Goal: Task Accomplishment & Management: Complete application form

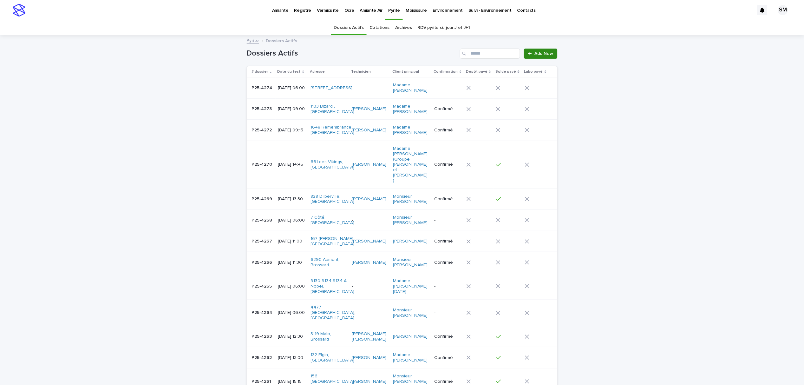
click at [541, 53] on span "Add New" at bounding box center [544, 53] width 19 height 4
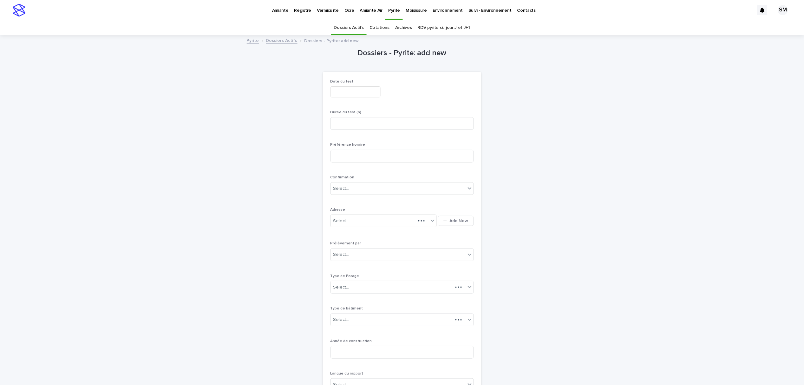
scroll to position [20, 0]
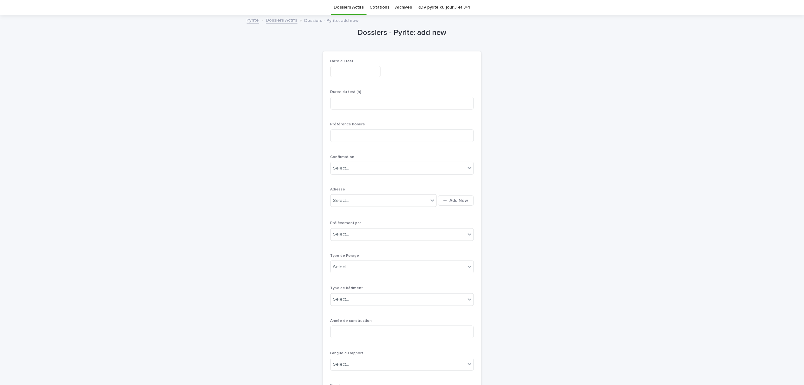
click at [338, 75] on input "text" at bounding box center [355, 71] width 50 height 11
click at [302, 146] on div "19" at bounding box center [301, 146] width 9 height 9
type input "**********"
click at [410, 81] on div "**********" at bounding box center [401, 70] width 143 height 23
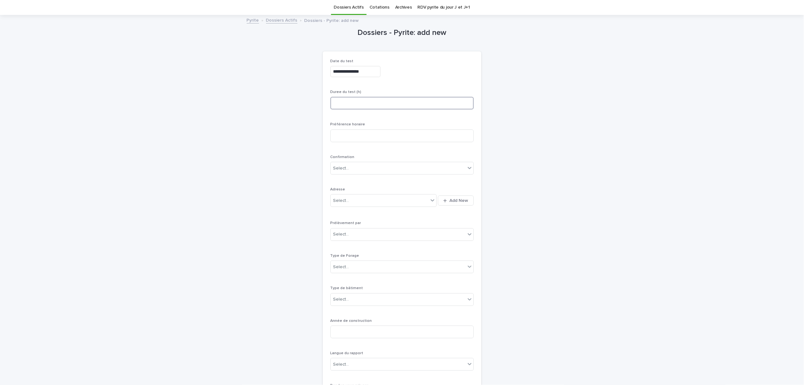
click at [357, 108] on input at bounding box center [401, 103] width 143 height 13
type input "*"
click at [456, 202] on span "Add New" at bounding box center [459, 200] width 19 height 4
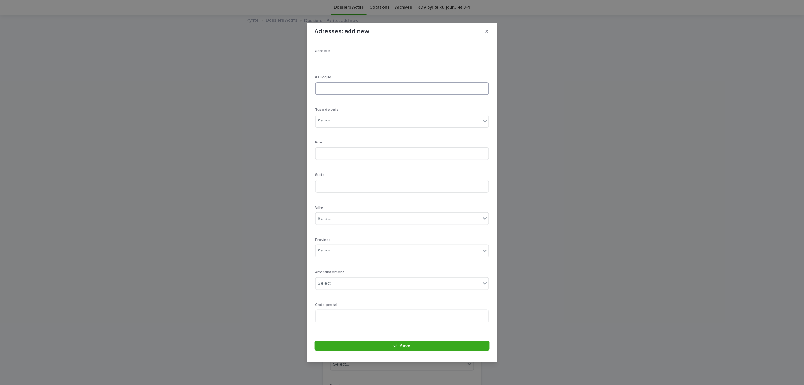
click at [351, 91] on input at bounding box center [402, 88] width 174 height 13
type input "**"
click at [330, 121] on div "Select..." at bounding box center [326, 121] width 16 height 7
type input "***"
click at [329, 130] on div "rue" at bounding box center [399, 132] width 167 height 11
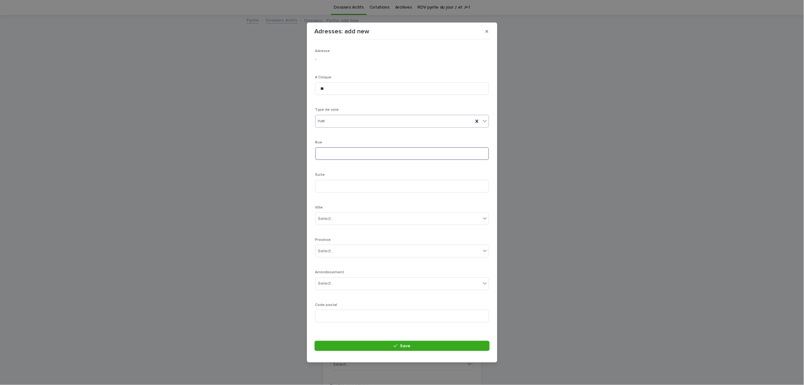
click at [330, 155] on input at bounding box center [402, 153] width 174 height 13
type input "**********"
click at [330, 216] on div "Select..." at bounding box center [326, 218] width 16 height 7
type input "*****"
click at [342, 225] on div "[GEOGRAPHIC_DATA]" at bounding box center [399, 230] width 167 height 11
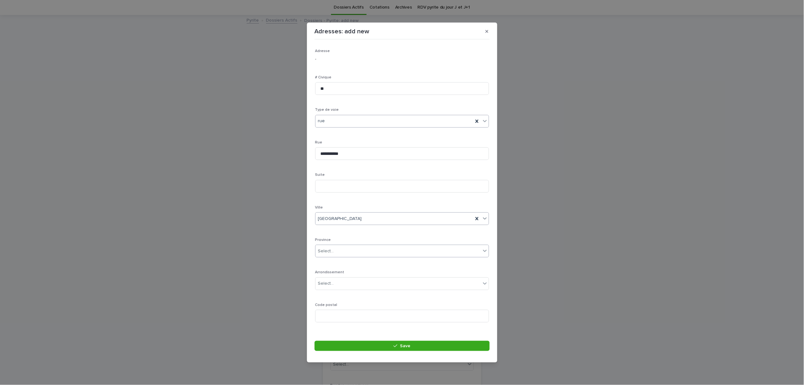
click at [352, 252] on div "Select..." at bounding box center [398, 251] width 165 height 10
type input "**"
click at [343, 264] on div "QC" at bounding box center [399, 263] width 167 height 11
click at [336, 312] on input at bounding box center [402, 315] width 174 height 13
click at [345, 287] on div "Select..." at bounding box center [398, 283] width 165 height 10
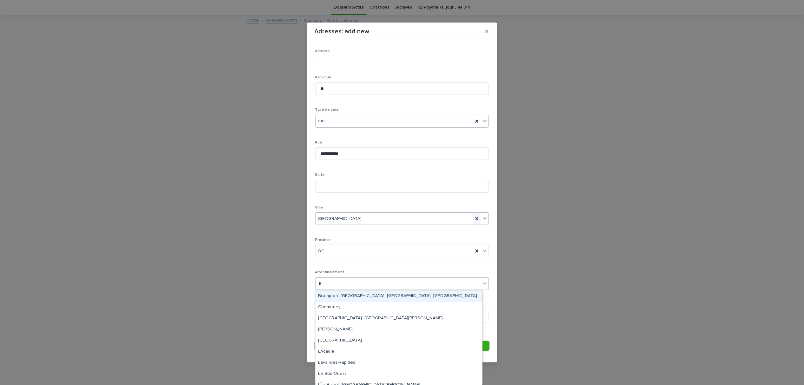
type input "*"
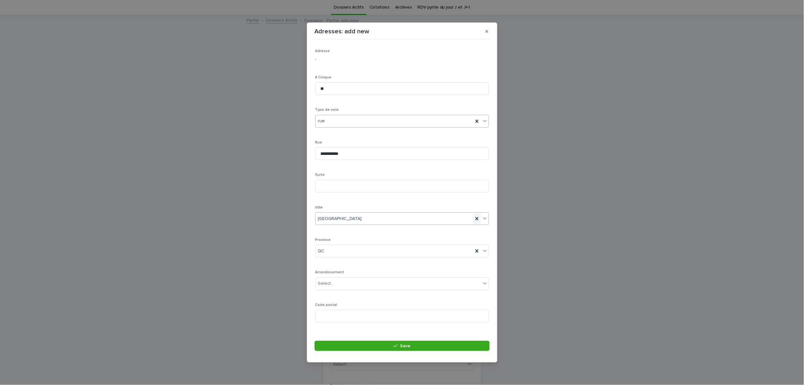
click at [474, 219] on icon at bounding box center [477, 218] width 6 height 6
type input "*****"
click at [359, 231] on div "[PERSON_NAME]-Des-Ormeaux" at bounding box center [399, 230] width 167 height 11
click at [348, 284] on div "Select..." at bounding box center [398, 283] width 165 height 10
click at [373, 265] on div "**********" at bounding box center [402, 188] width 174 height 278
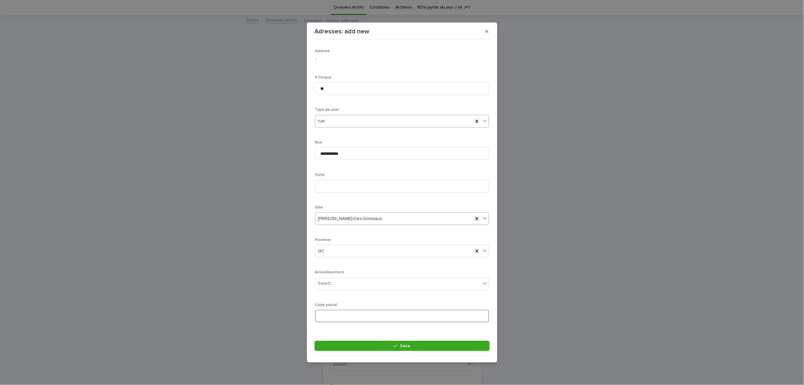
click at [347, 312] on input at bounding box center [402, 315] width 174 height 13
click at [336, 317] on input "*******" at bounding box center [402, 315] width 174 height 13
click at [335, 316] on input "*******" at bounding box center [402, 315] width 174 height 13
type input "*******"
click at [406, 348] on span "Save" at bounding box center [405, 345] width 10 height 4
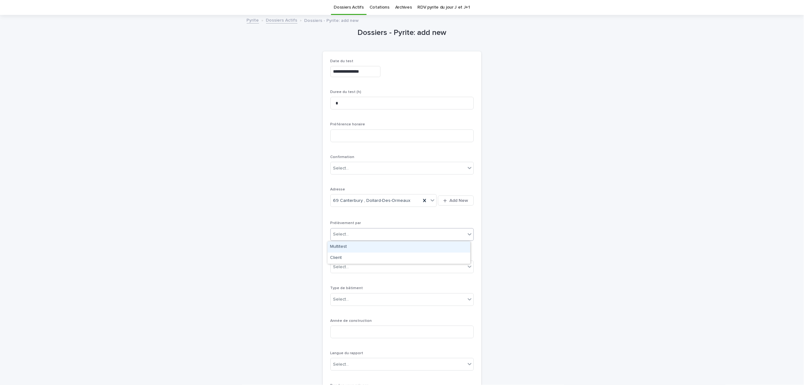
click at [347, 237] on div "Select..." at bounding box center [398, 234] width 135 height 10
click at [350, 247] on div "Multitest" at bounding box center [399, 246] width 143 height 11
click at [355, 263] on div "Select..." at bounding box center [398, 267] width 135 height 10
click at [352, 280] on div "1- Residentiel" at bounding box center [399, 279] width 143 height 11
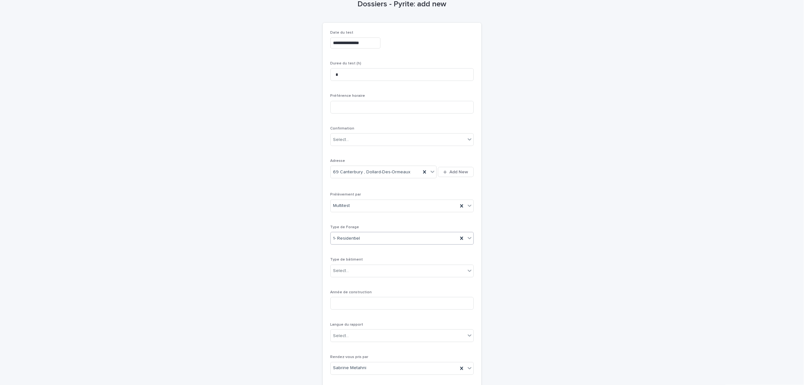
scroll to position [63, 0]
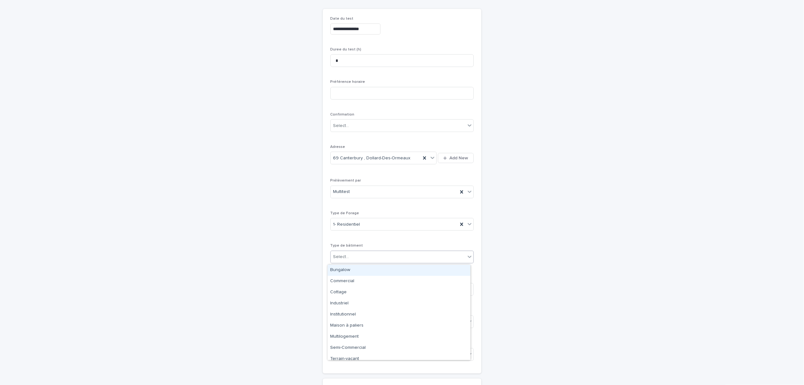
click at [376, 258] on div "Select..." at bounding box center [398, 256] width 135 height 10
click at [352, 292] on div "Cottage" at bounding box center [399, 292] width 143 height 11
click at [342, 288] on input at bounding box center [401, 289] width 143 height 13
type input "****"
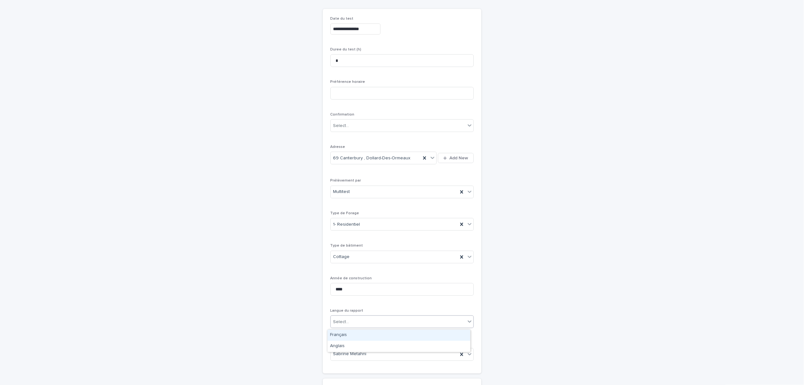
click at [351, 320] on div "Select..." at bounding box center [398, 321] width 135 height 10
click at [345, 345] on div "Anglais" at bounding box center [399, 346] width 143 height 11
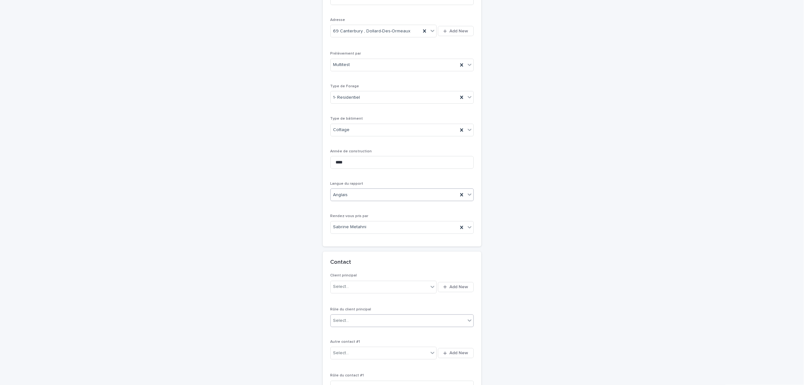
scroll to position [303, 0]
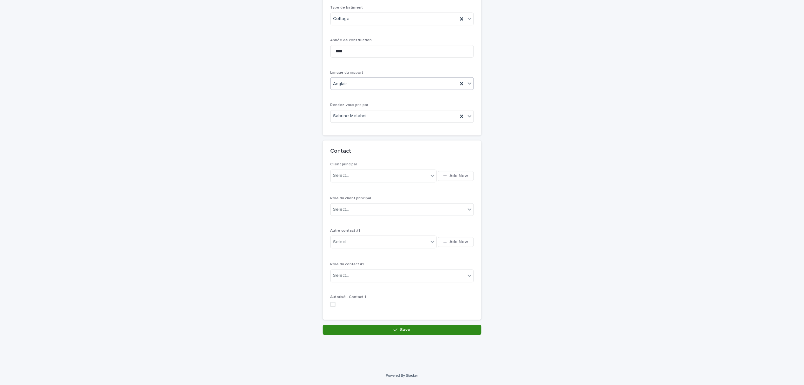
click at [384, 329] on button "Save" at bounding box center [402, 330] width 159 height 10
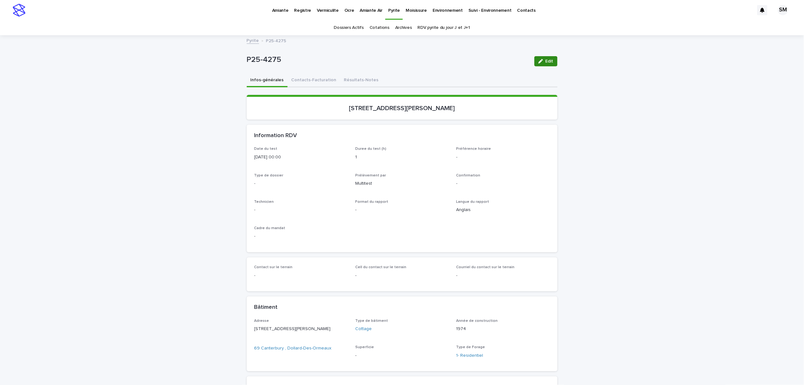
click at [539, 61] on icon "button" at bounding box center [540, 61] width 4 height 4
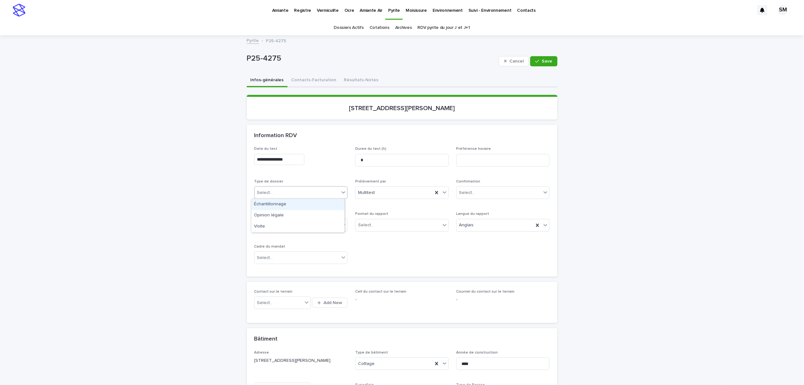
click at [290, 196] on div "Select..." at bounding box center [297, 192] width 85 height 10
click at [281, 206] on div "Échantillonnage" at bounding box center [297, 204] width 93 height 11
click at [389, 225] on div "Select..." at bounding box center [397, 225] width 85 height 10
click at [381, 238] on div "Électronique" at bounding box center [399, 236] width 93 height 11
click at [316, 258] on div "Select..." at bounding box center [297, 257] width 85 height 10
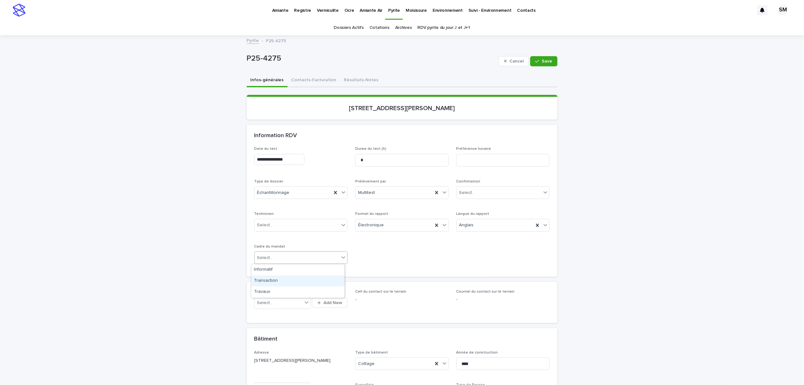
click at [287, 282] on div "Transaction" at bounding box center [297, 280] width 93 height 11
click at [539, 61] on div "button" at bounding box center [538, 61] width 6 height 4
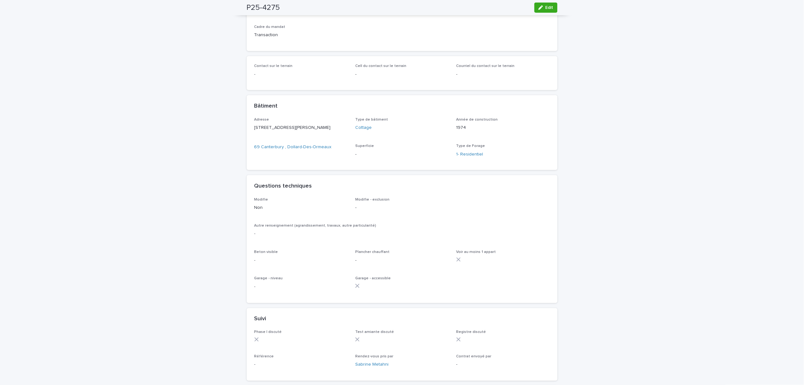
scroll to position [254, 0]
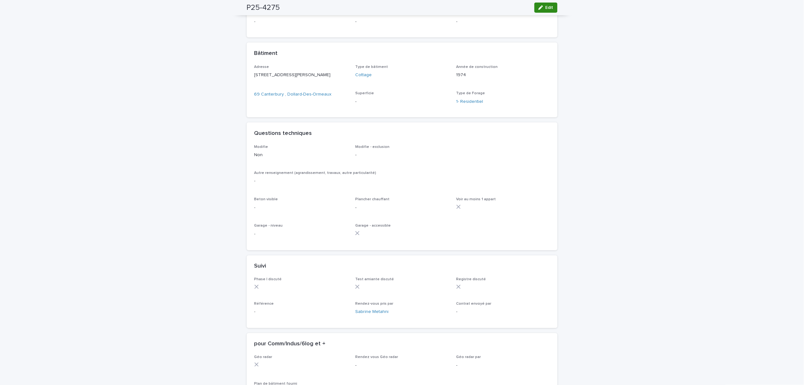
click at [541, 10] on button "Edit" at bounding box center [545, 8] width 23 height 10
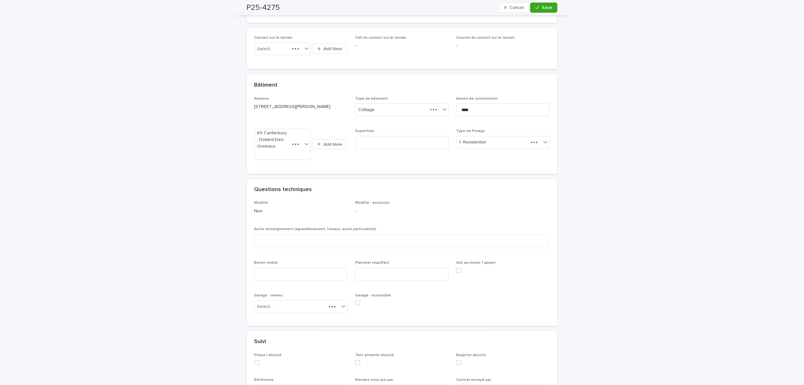
scroll to position [296, 0]
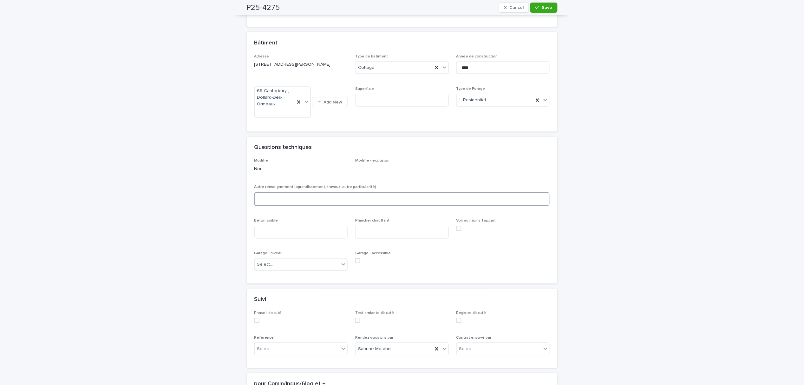
click at [284, 204] on textarea at bounding box center [402, 199] width 296 height 14
type textarea "****"
click at [274, 232] on input at bounding box center [301, 232] width 94 height 13
type input "**********"
click at [385, 234] on input at bounding box center [402, 232] width 94 height 13
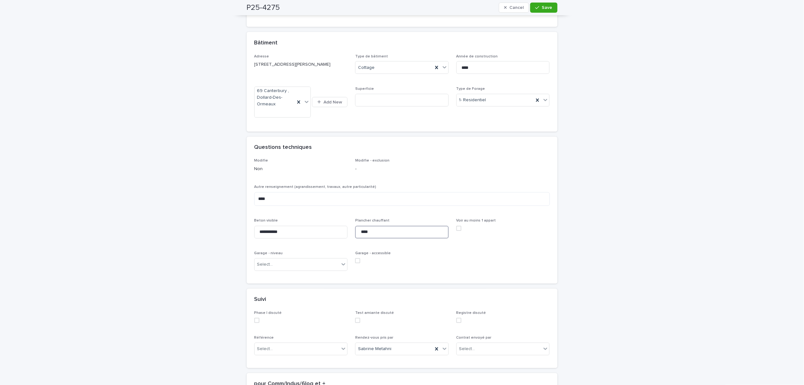
type input "****"
click at [297, 266] on div "Select..." at bounding box center [297, 264] width 85 height 10
click at [277, 308] on div "Rez-de-chaussée" at bounding box center [297, 310] width 93 height 11
click at [330, 348] on div "Select..." at bounding box center [297, 349] width 85 height 10
click at [284, 273] on div "Google" at bounding box center [297, 270] width 93 height 11
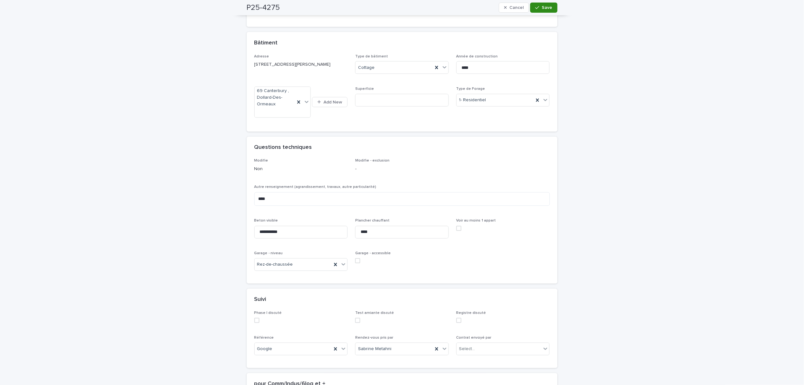
click at [539, 11] on button "Save" at bounding box center [543, 8] width 27 height 10
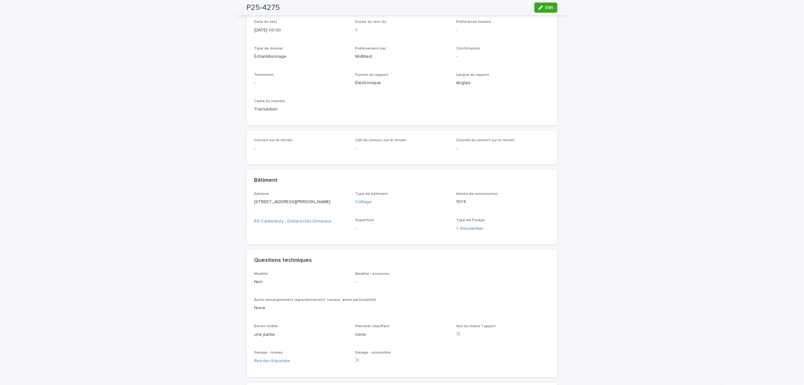
scroll to position [0, 0]
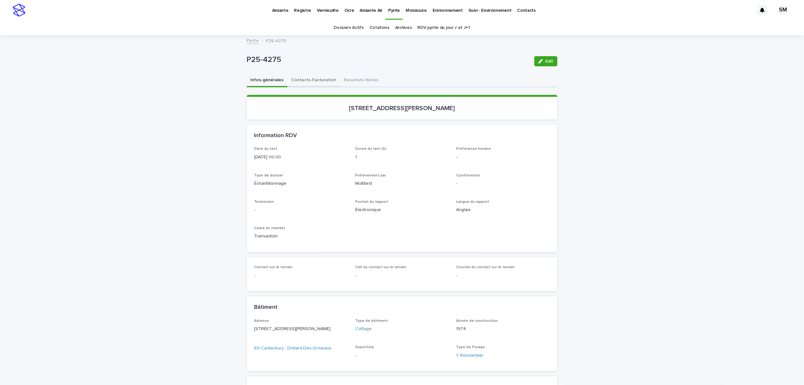
click at [308, 80] on button "Contacts-Facturation" at bounding box center [314, 80] width 53 height 13
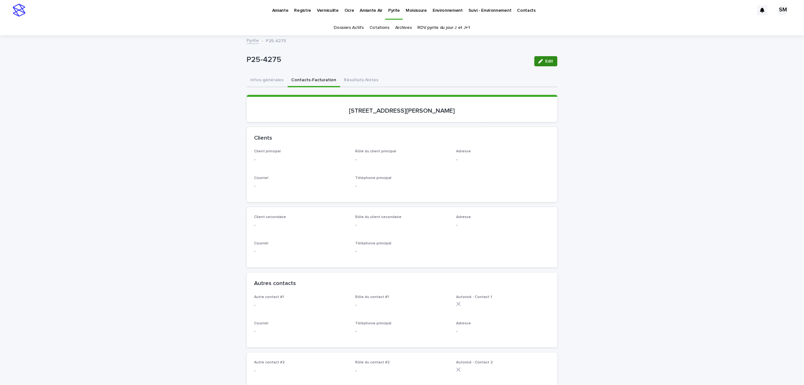
click at [547, 60] on span "Edit" at bounding box center [549, 61] width 8 height 4
click at [329, 163] on span "Add New" at bounding box center [332, 162] width 19 height 4
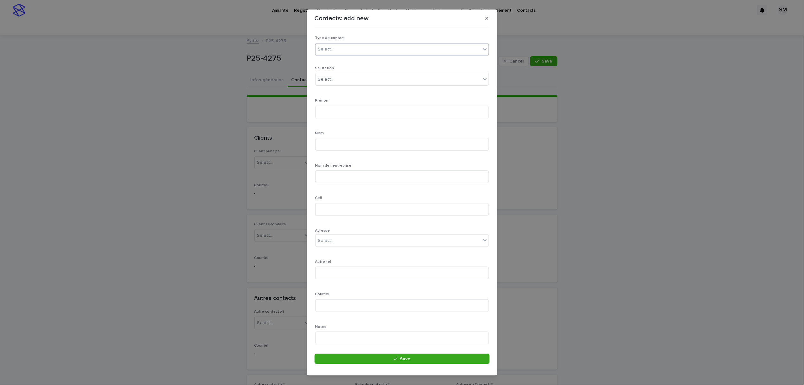
click at [359, 49] on div "Select..." at bounding box center [398, 49] width 165 height 10
click at [344, 63] on div "Particulier" at bounding box center [399, 61] width 167 height 11
click at [338, 79] on div "Select..." at bounding box center [398, 79] width 165 height 10
click at [336, 93] on div "Monsieur" at bounding box center [399, 91] width 167 height 11
click at [474, 79] on div at bounding box center [477, 79] width 8 height 11
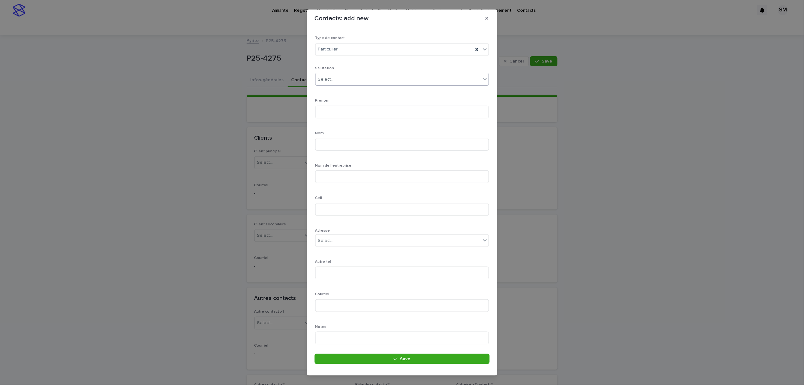
click at [482, 81] on icon at bounding box center [485, 79] width 6 height 6
click at [340, 113] on div "Mr." at bounding box center [399, 113] width 167 height 11
click at [340, 112] on input at bounding box center [402, 112] width 174 height 13
type input "******"
click at [328, 147] on input at bounding box center [402, 144] width 174 height 13
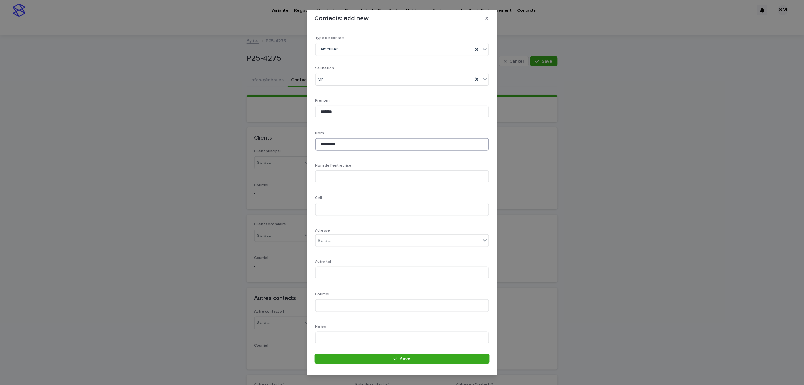
type input "*********"
click at [329, 211] on input at bounding box center [402, 209] width 174 height 13
paste input "**********"
click at [318, 210] on input "**********" at bounding box center [402, 209] width 174 height 13
click at [320, 210] on input "**********" at bounding box center [402, 209] width 174 height 13
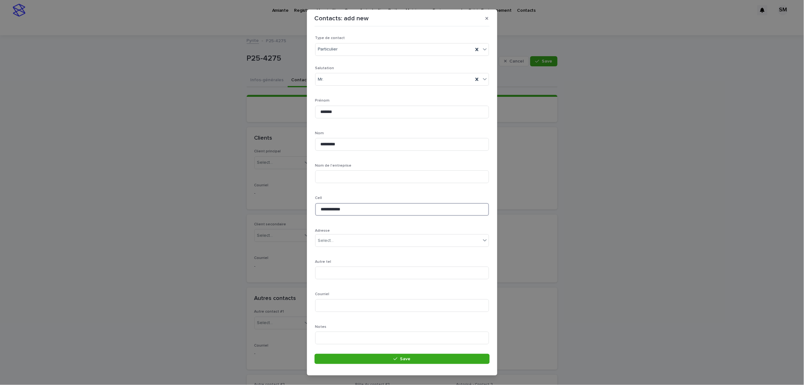
type input "**********"
drag, startPoint x: 353, startPoint y: 191, endPoint x: 315, endPoint y: 189, distance: 38.7
click at [315, 189] on input "**********" at bounding box center [402, 191] width 174 height 13
type input "*****"
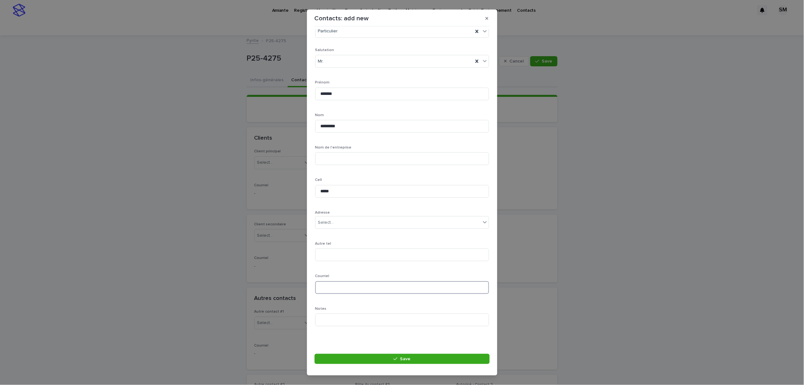
click at [336, 286] on input at bounding box center [402, 287] width 174 height 13
type input "*****"
click at [378, 361] on button "Save" at bounding box center [402, 359] width 175 height 10
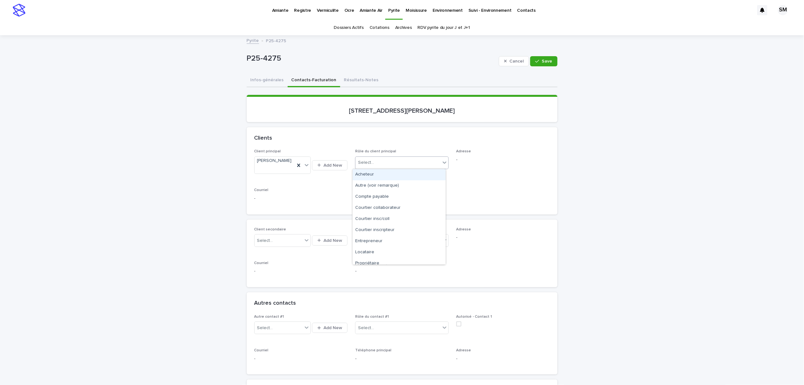
click at [443, 162] on icon at bounding box center [445, 162] width 4 height 2
click at [390, 260] on div "Propriétaire" at bounding box center [399, 263] width 93 height 11
click at [548, 62] on span "Save" at bounding box center [547, 61] width 10 height 4
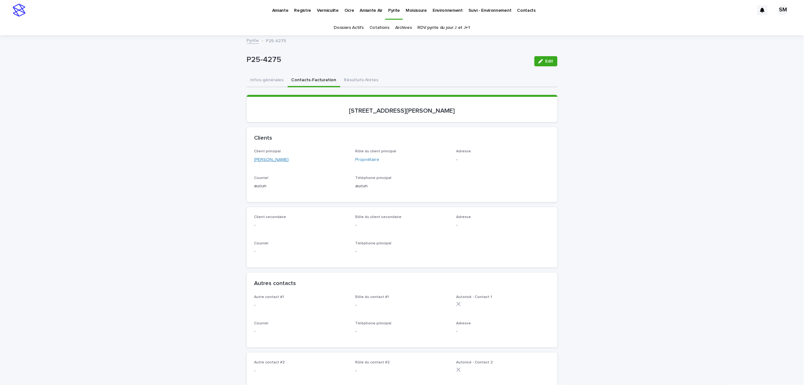
click at [273, 158] on link "[PERSON_NAME]" at bounding box center [271, 159] width 35 height 7
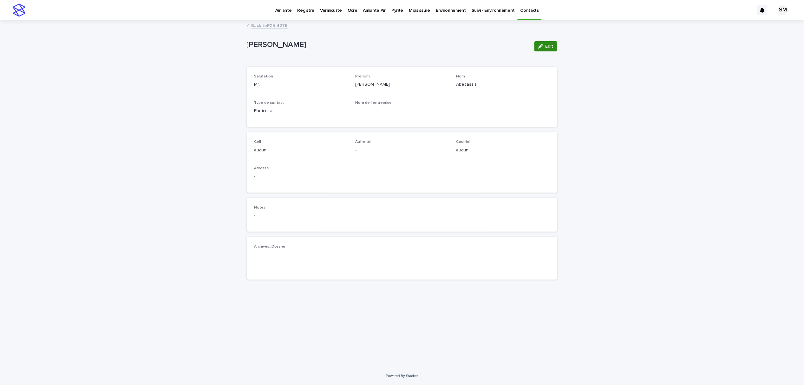
click at [546, 48] on span "Edit" at bounding box center [549, 46] width 8 height 4
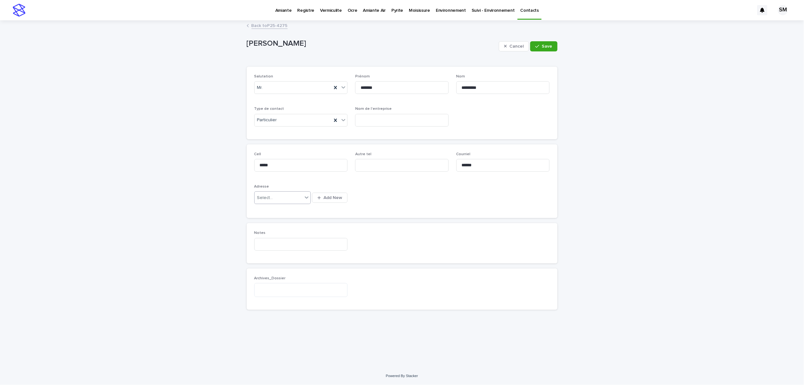
click at [271, 198] on div "Select..." at bounding box center [265, 197] width 16 height 7
type input "********"
click at [280, 207] on div "69 Canterbury , Dollard-Des-Ormeaux" at bounding box center [283, 210] width 56 height 11
click at [542, 42] on button "Save" at bounding box center [543, 46] width 27 height 10
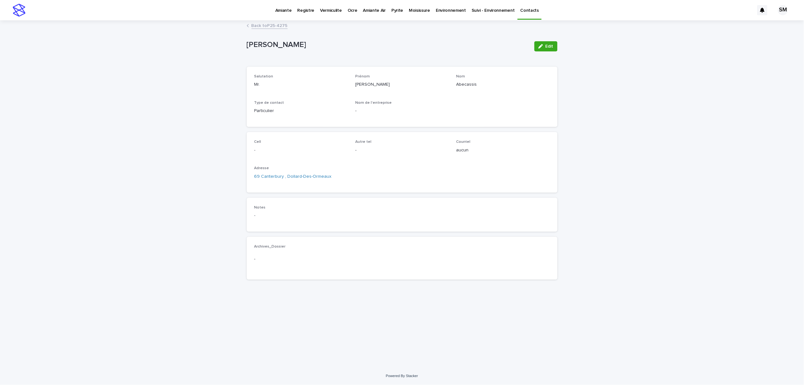
click at [262, 27] on link "Back to P25-4275" at bounding box center [269, 25] width 36 height 7
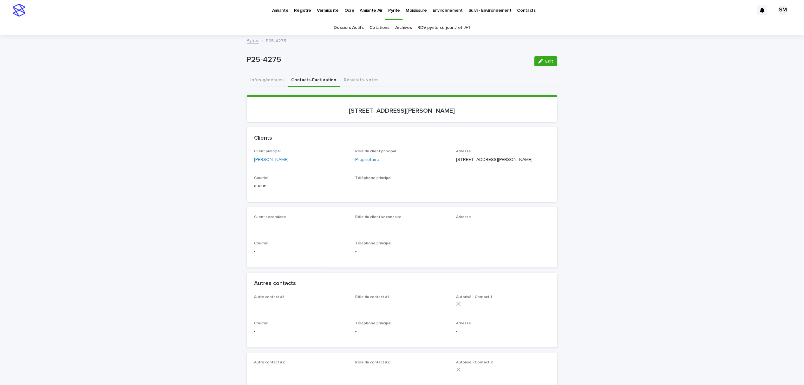
drag, startPoint x: 264, startPoint y: 75, endPoint x: 286, endPoint y: 81, distance: 23.3
click at [264, 75] on button "Infos-générales" at bounding box center [267, 80] width 41 height 13
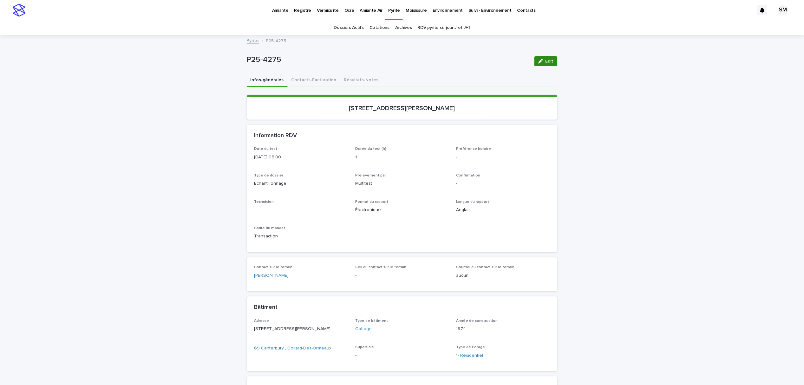
click at [542, 63] on button "Edit" at bounding box center [545, 61] width 23 height 10
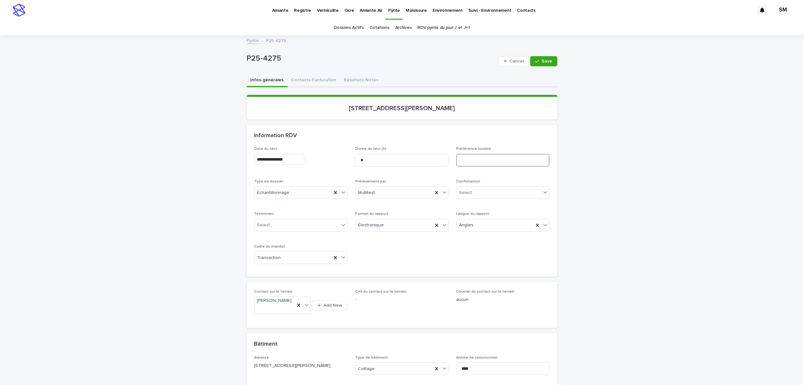
click at [478, 156] on input at bounding box center [503, 160] width 94 height 13
type input "*"
type input "**********"
click at [543, 62] on span "Save" at bounding box center [547, 61] width 10 height 4
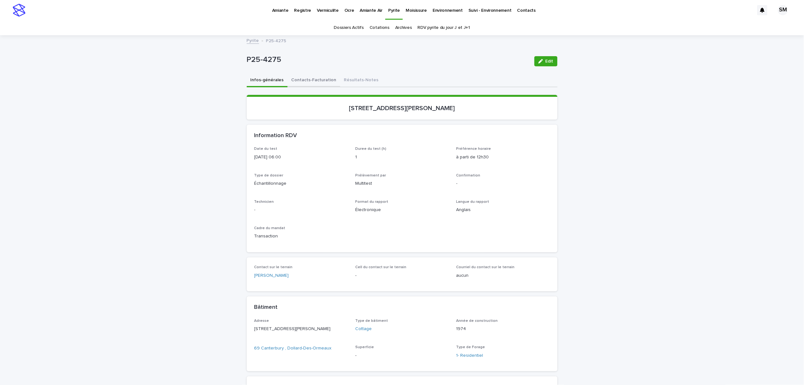
click at [305, 78] on button "Contacts-Facturation" at bounding box center [314, 80] width 53 height 13
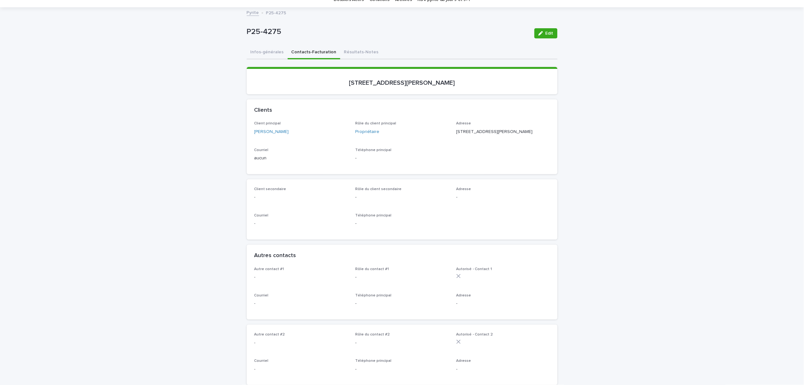
scroll to position [42, 0]
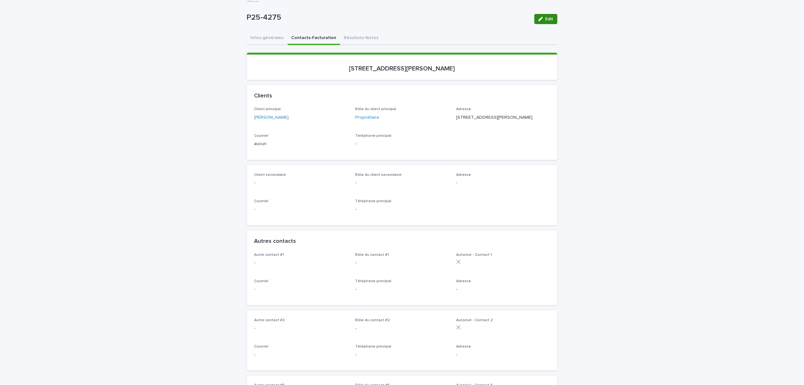
click at [538, 21] on icon "button" at bounding box center [540, 19] width 4 height 4
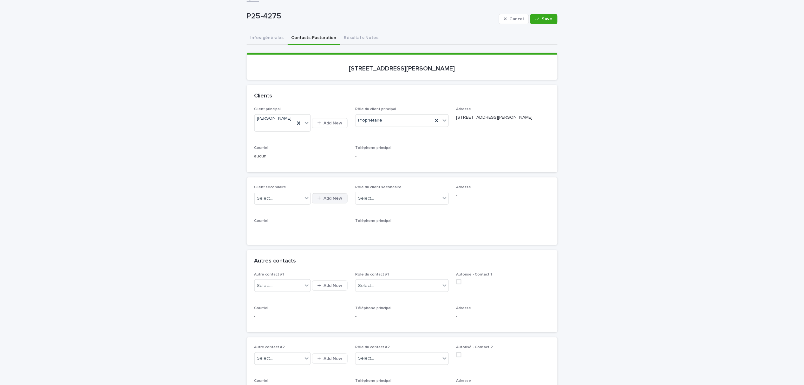
click at [320, 203] on button "Add New" at bounding box center [330, 198] width 36 height 10
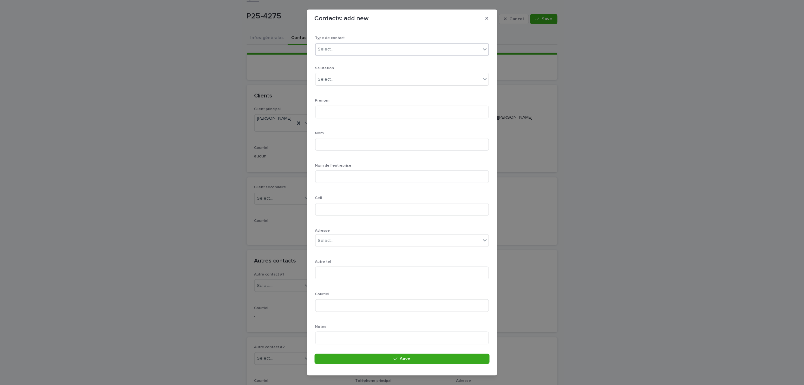
click at [327, 50] on div "Select..." at bounding box center [326, 49] width 16 height 7
click at [332, 61] on div "Particulier" at bounding box center [399, 61] width 167 height 11
click at [332, 81] on div "Select..." at bounding box center [326, 79] width 16 height 7
click at [326, 112] on div "Mr." at bounding box center [399, 113] width 167 height 11
click at [332, 115] on input at bounding box center [402, 112] width 174 height 13
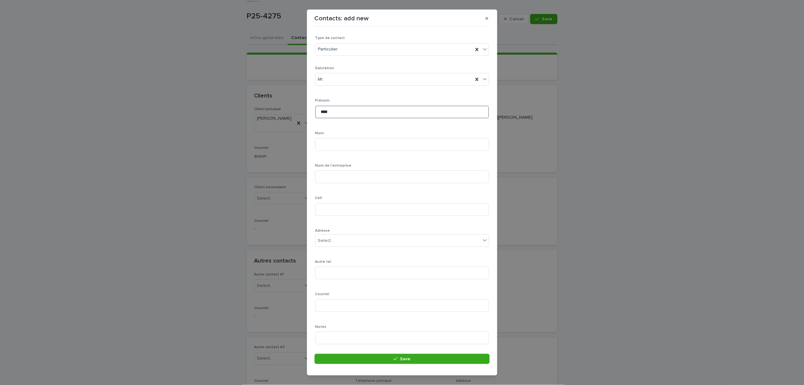
type input "***"
click at [329, 147] on input at bounding box center [402, 144] width 174 height 13
type input "*********"
click at [325, 212] on input at bounding box center [402, 209] width 174 height 13
paste input "**********"
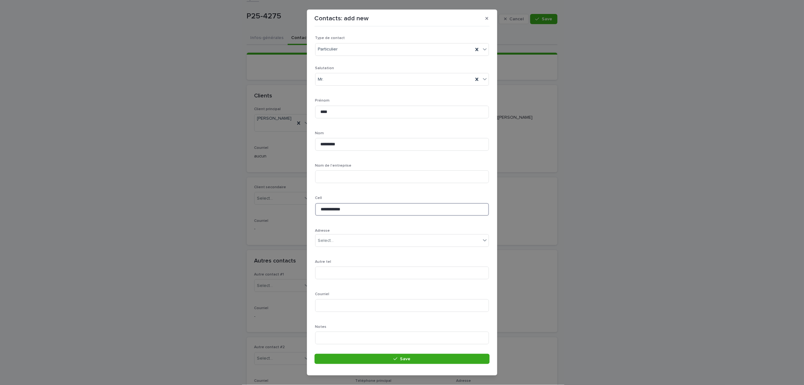
type input "**********"
click at [343, 308] on input at bounding box center [402, 305] width 174 height 13
paste input "**********"
click at [320, 305] on input "**********" at bounding box center [402, 305] width 174 height 13
type input "**********"
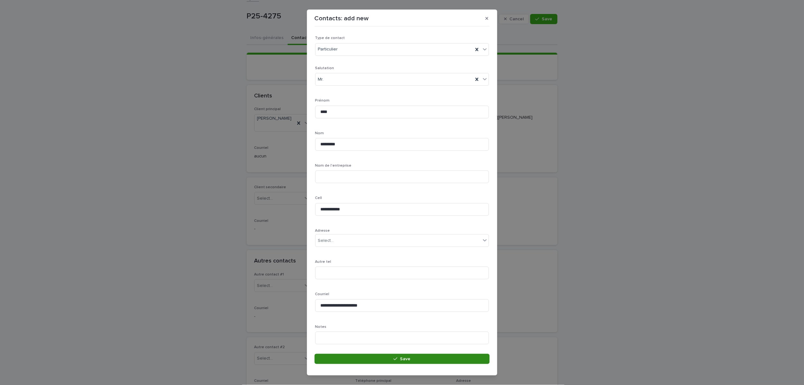
click at [375, 356] on button "Save" at bounding box center [402, 359] width 175 height 10
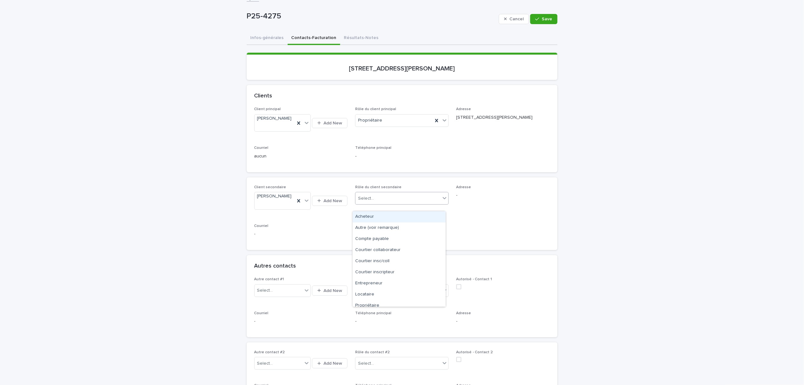
click at [443, 201] on icon at bounding box center [444, 198] width 6 height 6
click at [421, 223] on div "Autre (voir remarque)" at bounding box center [399, 227] width 93 height 11
click at [545, 18] on span "Save" at bounding box center [547, 19] width 10 height 4
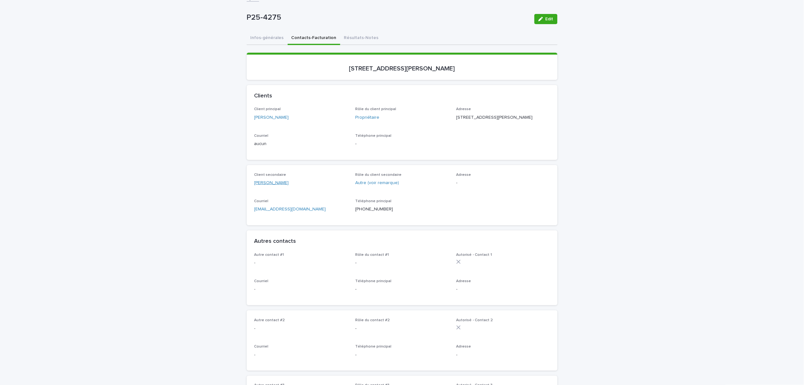
click at [260, 186] on link "[PERSON_NAME]" at bounding box center [271, 182] width 35 height 7
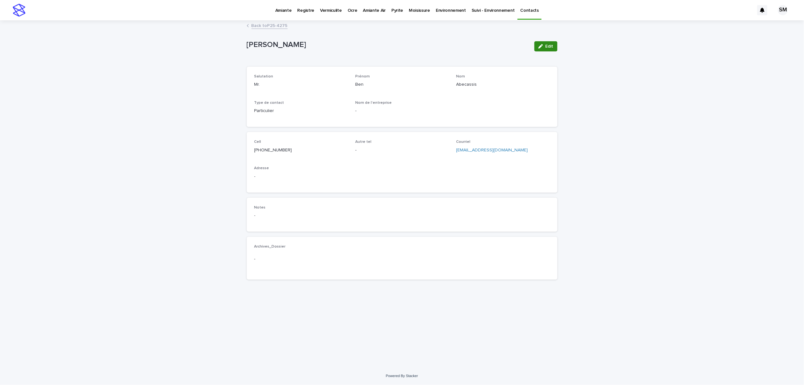
click at [548, 48] on span "Edit" at bounding box center [549, 46] width 8 height 4
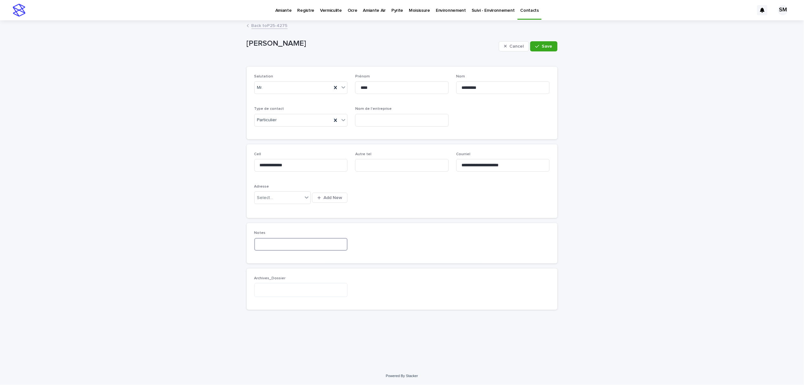
click at [296, 239] on input at bounding box center [301, 244] width 94 height 13
type input "**********"
click at [544, 48] on span "Save" at bounding box center [547, 46] width 10 height 4
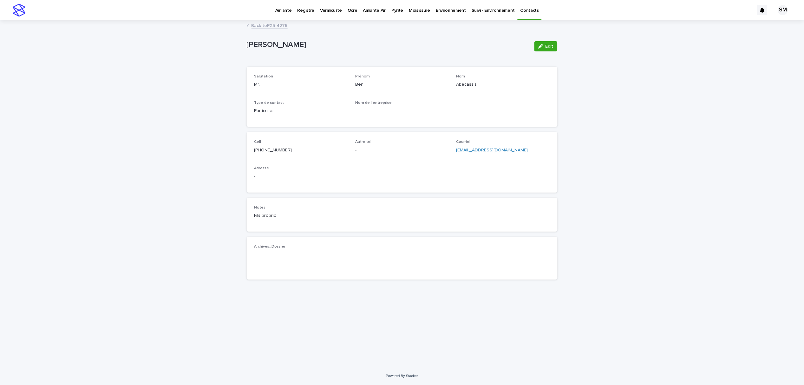
click at [259, 27] on link "Back to P25-4275" at bounding box center [269, 25] width 36 height 7
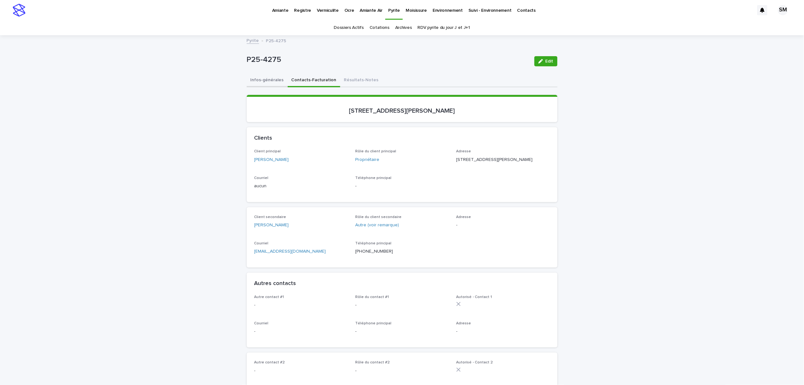
click at [251, 81] on button "Infos-générales" at bounding box center [267, 80] width 41 height 13
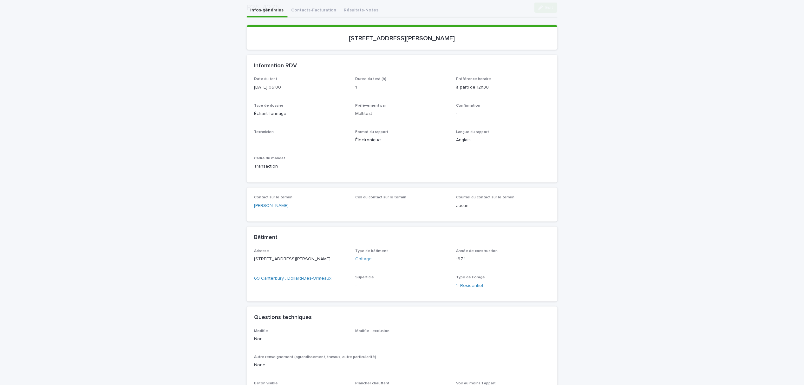
scroll to position [84, 0]
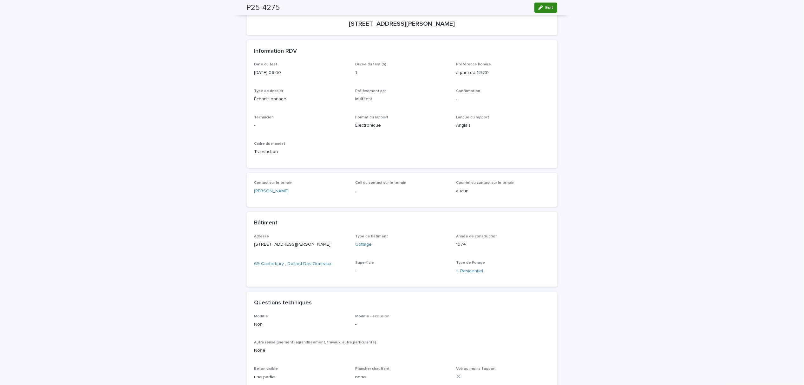
click at [545, 6] on span "Edit" at bounding box center [549, 7] width 8 height 4
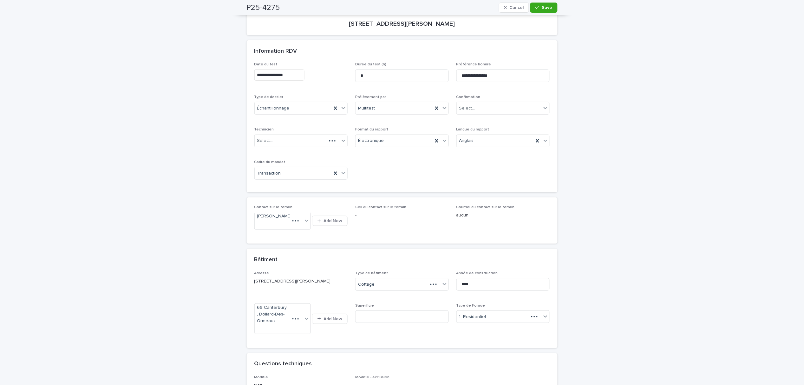
scroll to position [132, 0]
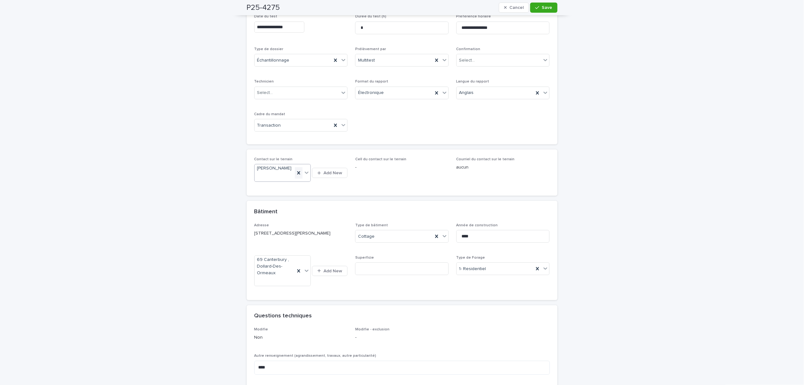
click at [297, 174] on icon at bounding box center [298, 172] width 3 height 3
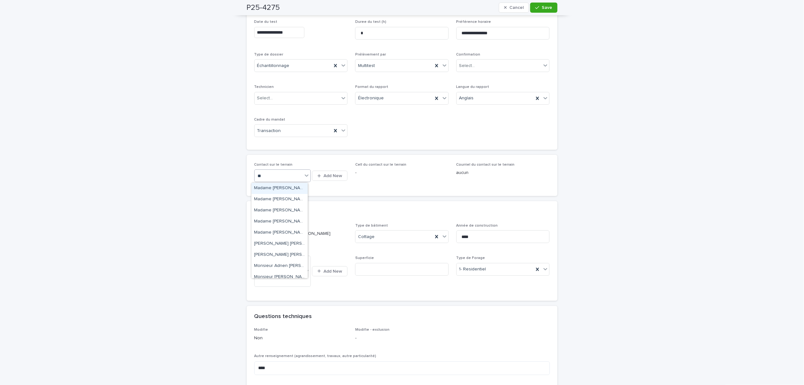
type input "*"
type input "****"
click at [281, 210] on div "[PERSON_NAME]" at bounding box center [279, 210] width 56 height 11
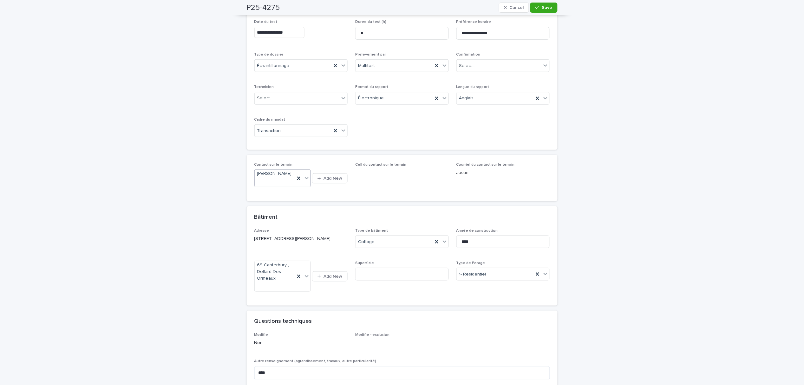
scroll to position [132, 0]
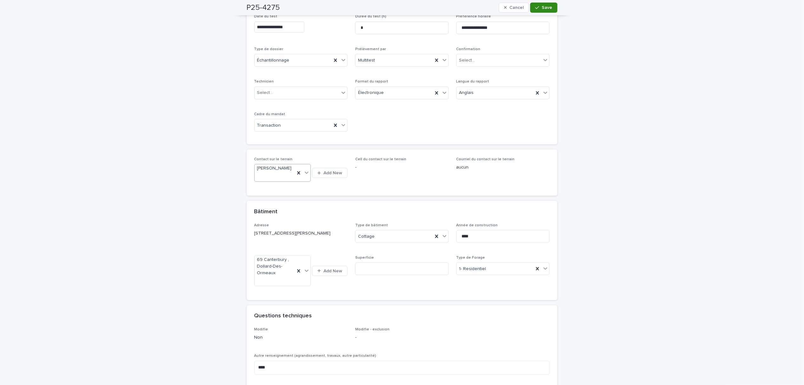
click at [546, 8] on span "Save" at bounding box center [547, 7] width 10 height 4
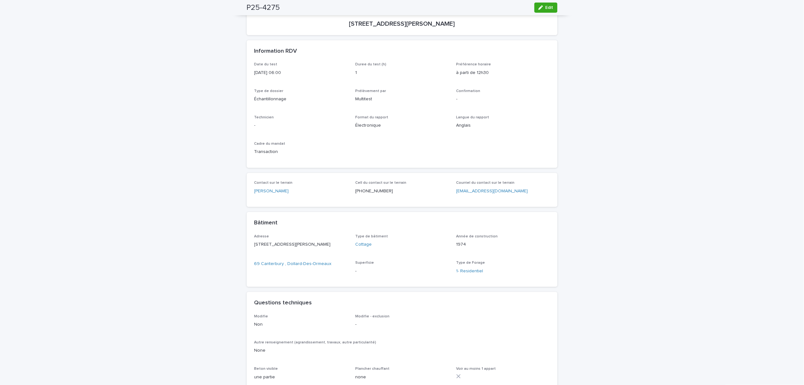
scroll to position [0, 0]
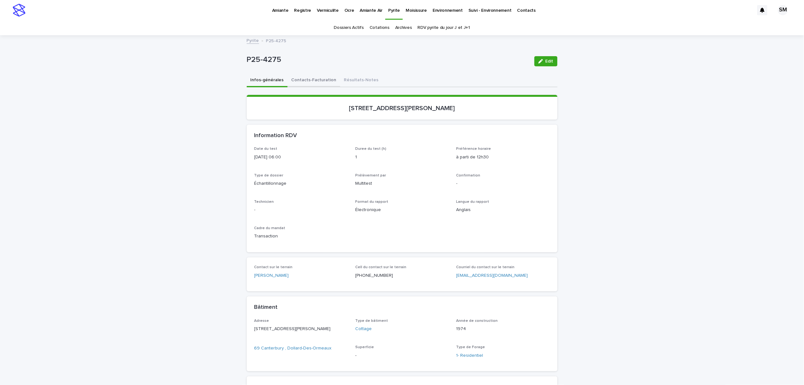
click at [314, 81] on button "Contacts-Facturation" at bounding box center [314, 80] width 53 height 13
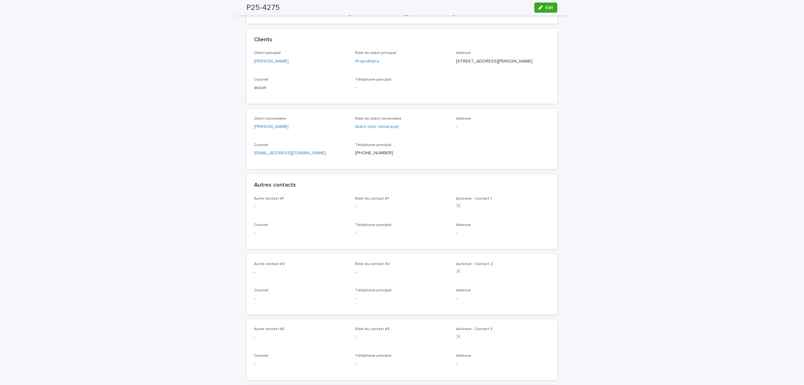
scroll to position [84, 0]
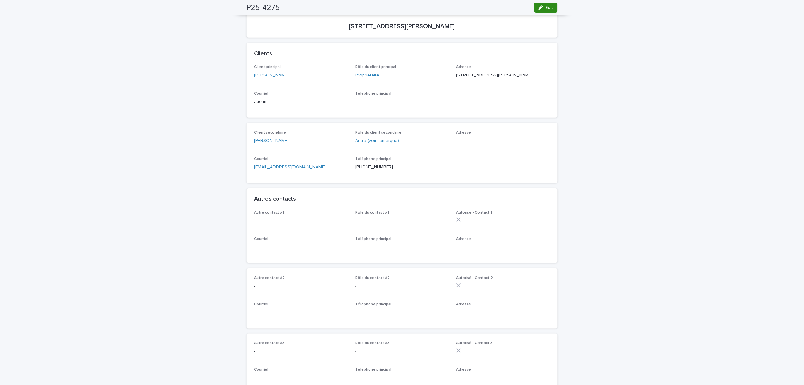
click at [545, 9] on span "Edit" at bounding box center [549, 7] width 8 height 4
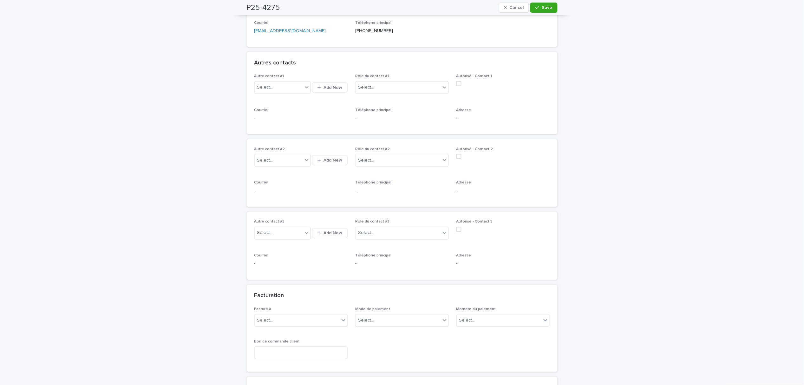
scroll to position [296, 0]
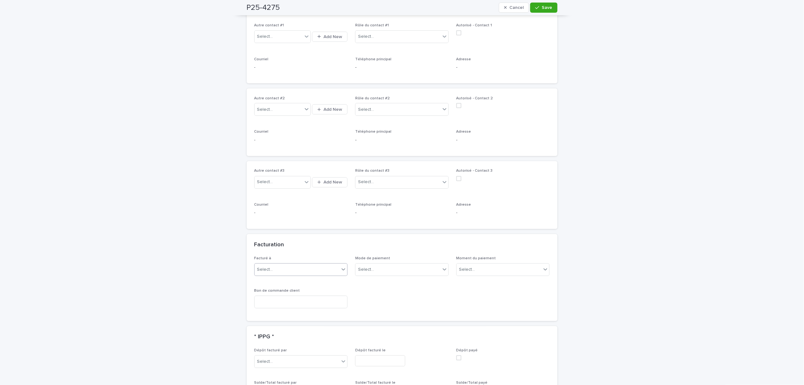
click at [340, 275] on div at bounding box center [344, 269] width 8 height 11
click at [275, 367] on div "Propriétaire" at bounding box center [297, 368] width 93 height 11
click at [535, 12] on button "Save" at bounding box center [543, 8] width 27 height 10
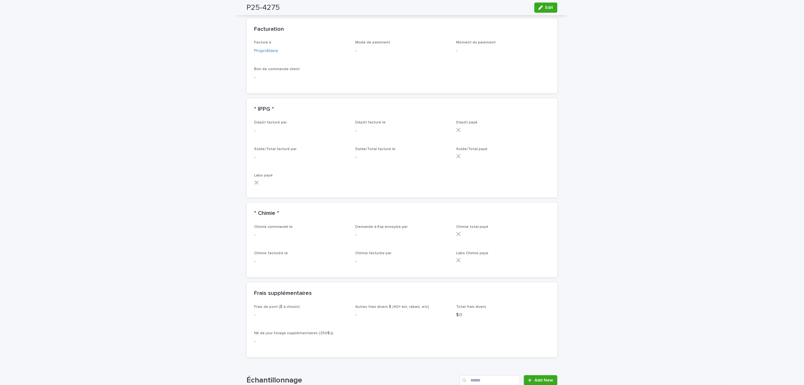
scroll to position [550, 0]
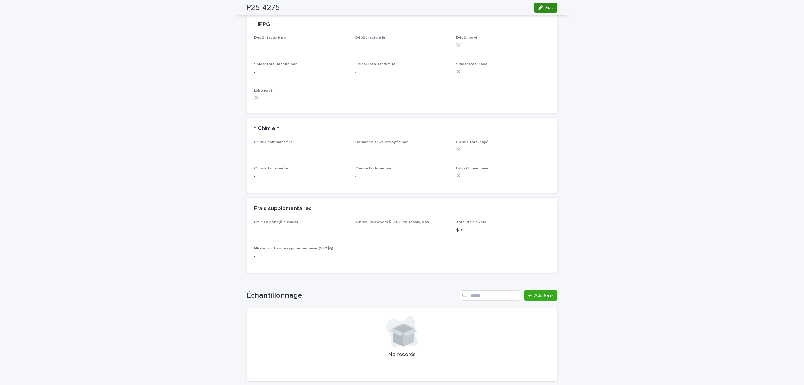
click at [538, 8] on icon "button" at bounding box center [540, 7] width 4 height 4
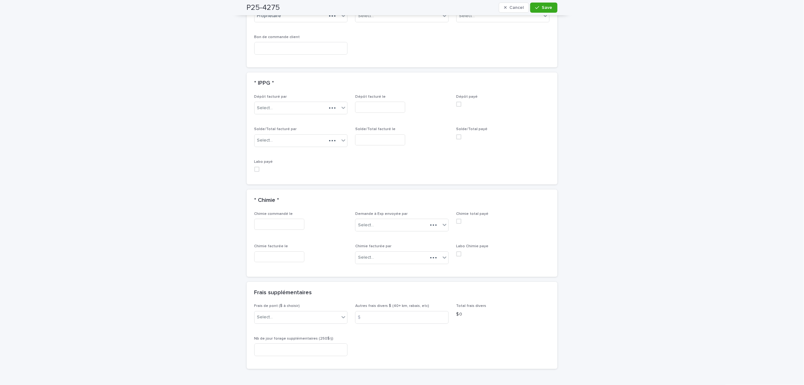
scroll to position [605, 0]
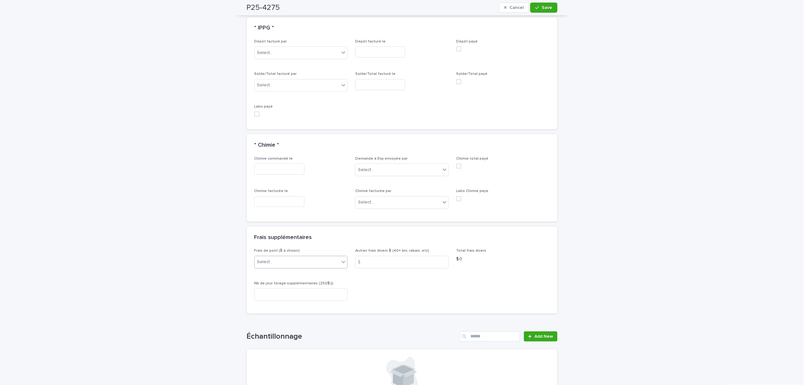
click at [272, 267] on div "Select..." at bounding box center [297, 262] width 85 height 10
click at [285, 294] on div "B) [GEOGRAPHIC_DATA] et Ouest ([GEOGRAPHIC_DATA], etc.) 2024: 25$" at bounding box center [297, 299] width 93 height 11
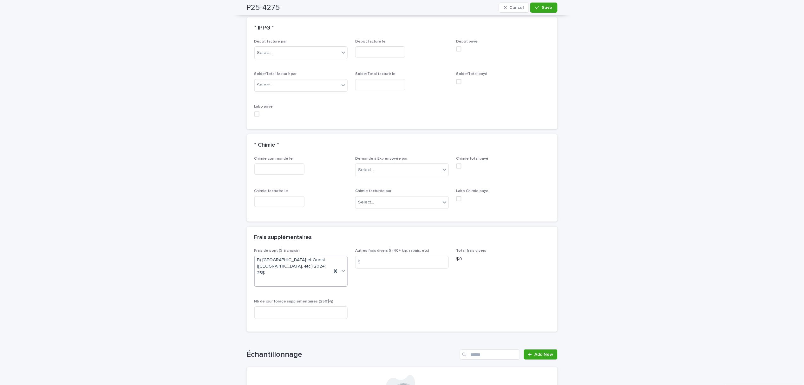
scroll to position [611, 0]
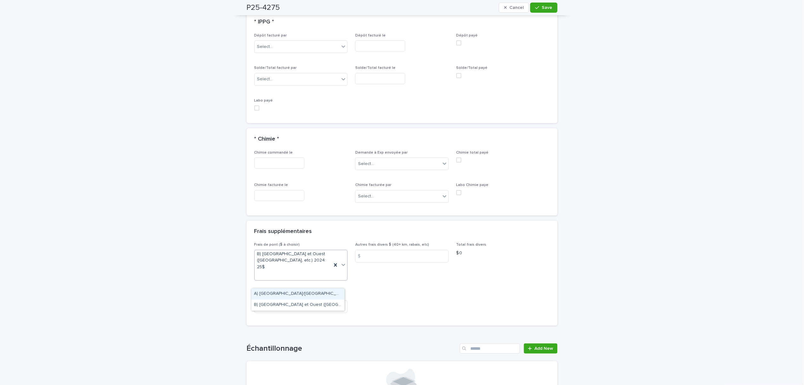
click at [340, 268] on icon at bounding box center [343, 264] width 6 height 6
click at [307, 294] on div "A) [GEOGRAPHIC_DATA]/[GEOGRAPHIC_DATA] 2024: 15$" at bounding box center [297, 293] width 93 height 11
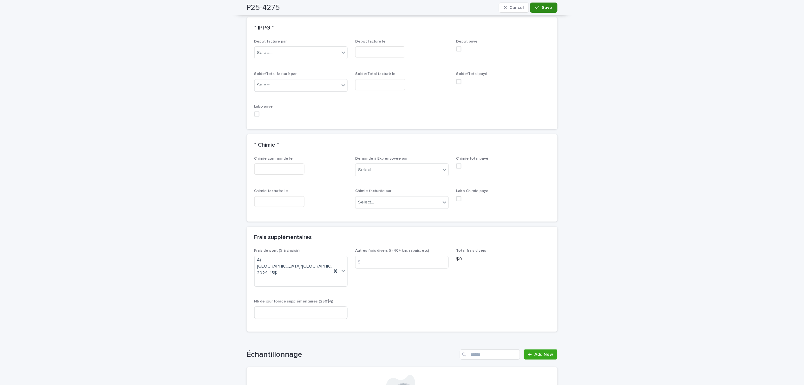
click at [544, 6] on span "Save" at bounding box center [547, 7] width 10 height 4
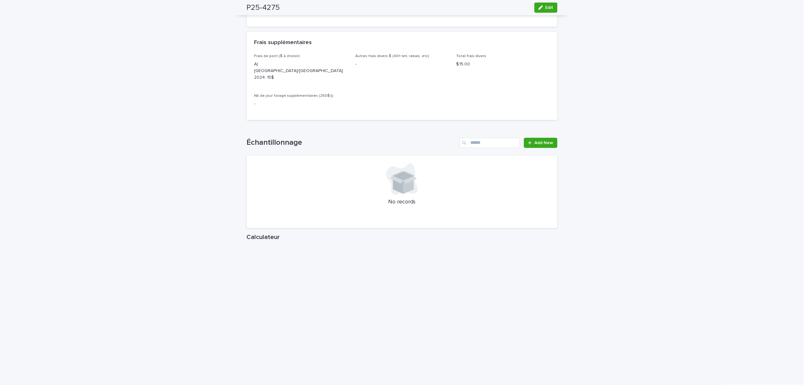
scroll to position [719, 0]
click at [535, 137] on span "Add New" at bounding box center [544, 139] width 19 height 4
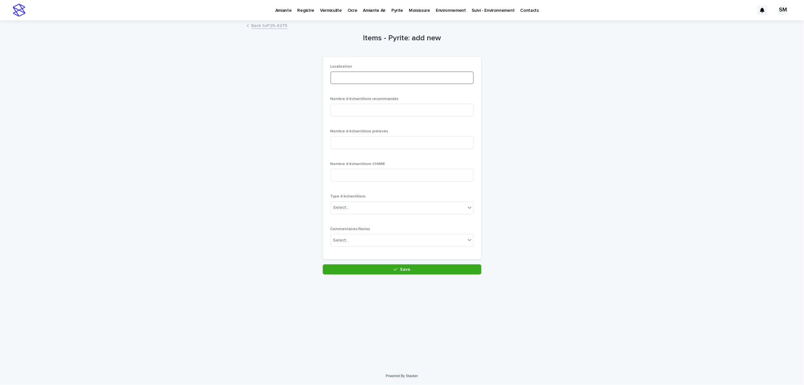
click at [340, 77] on input at bounding box center [401, 77] width 143 height 13
type input "********"
click at [361, 111] on input at bounding box center [401, 110] width 143 height 13
type input "*"
click at [355, 140] on input at bounding box center [401, 142] width 143 height 13
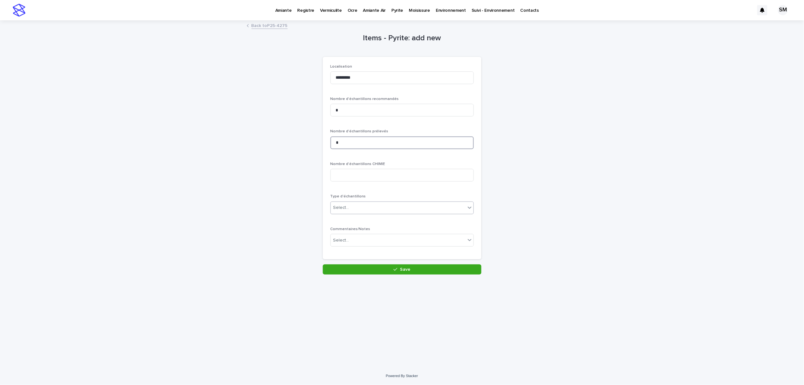
type input "*"
click at [352, 205] on div "Select..." at bounding box center [398, 207] width 135 height 10
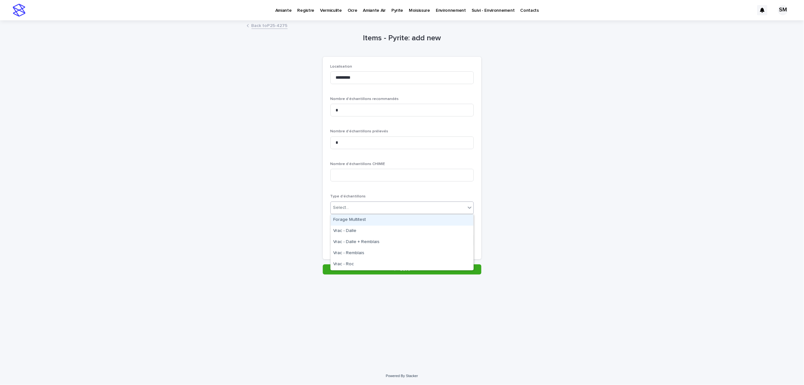
click at [354, 218] on div "Forage Multitest" at bounding box center [402, 219] width 143 height 11
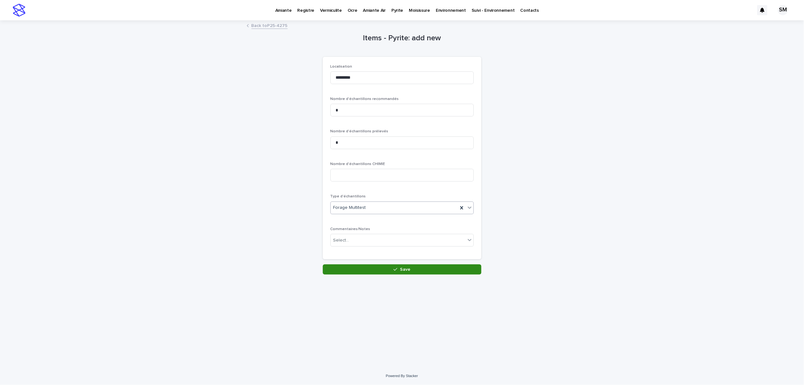
click at [357, 265] on button "Save" at bounding box center [402, 269] width 159 height 10
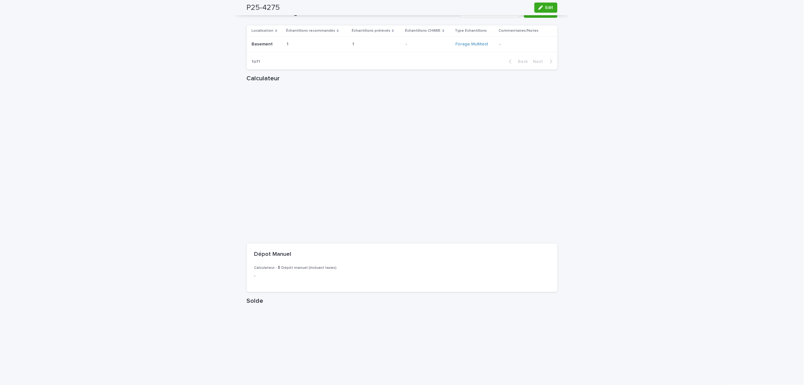
scroll to position [761, 0]
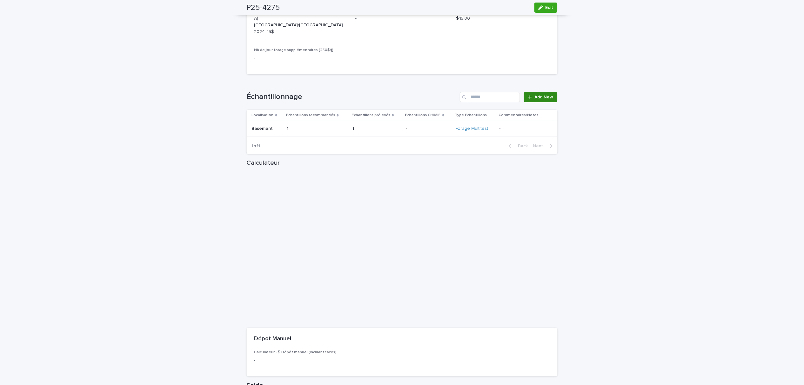
click at [540, 95] on span "Add New" at bounding box center [544, 97] width 19 height 4
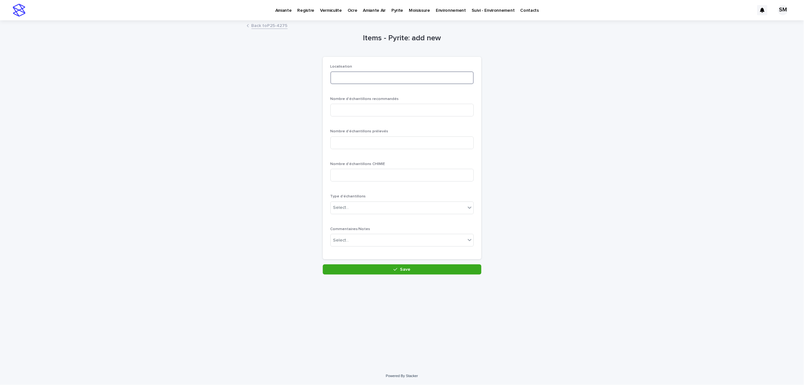
click at [351, 82] on input at bounding box center [401, 77] width 143 height 13
type input "**********"
click at [368, 105] on input at bounding box center [401, 110] width 143 height 13
type input "*"
click at [357, 145] on input at bounding box center [401, 142] width 143 height 13
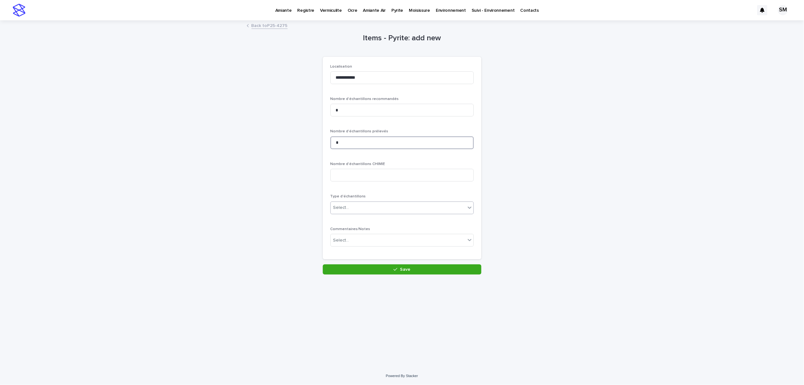
type input "*"
click at [366, 208] on div "Select..." at bounding box center [398, 207] width 135 height 10
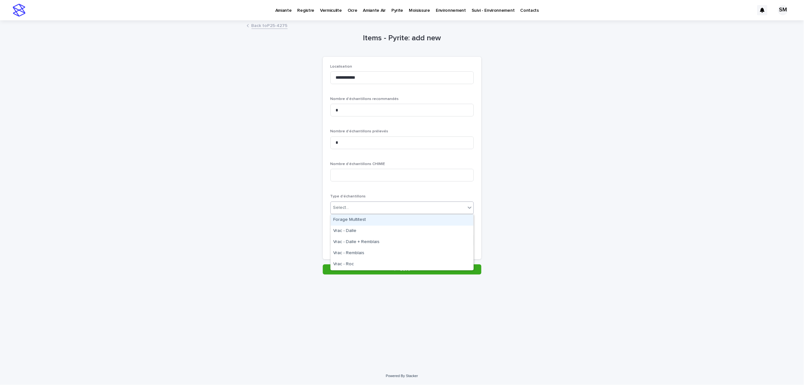
click at [365, 217] on div "Forage Multitest" at bounding box center [402, 219] width 143 height 11
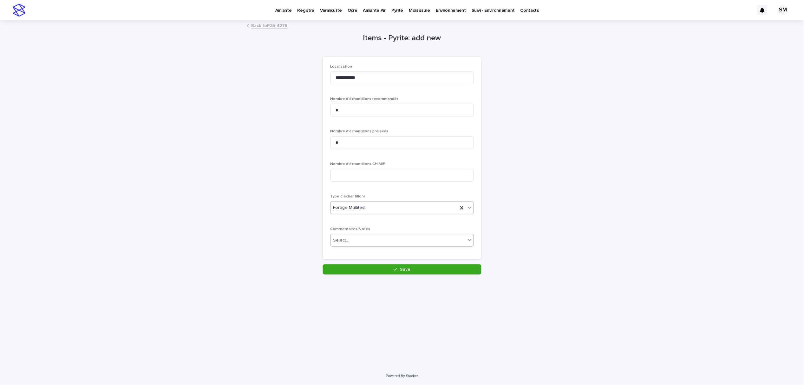
click at [368, 238] on div "Select..." at bounding box center [398, 240] width 135 height 10
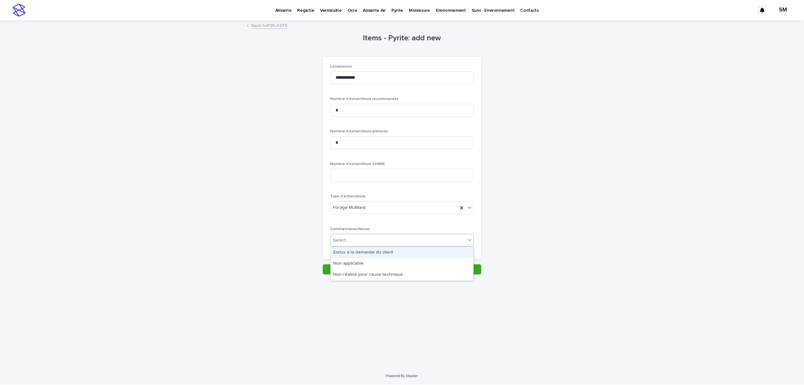
click at [369, 252] on div "Exclus à la demande du client" at bounding box center [402, 252] width 143 height 11
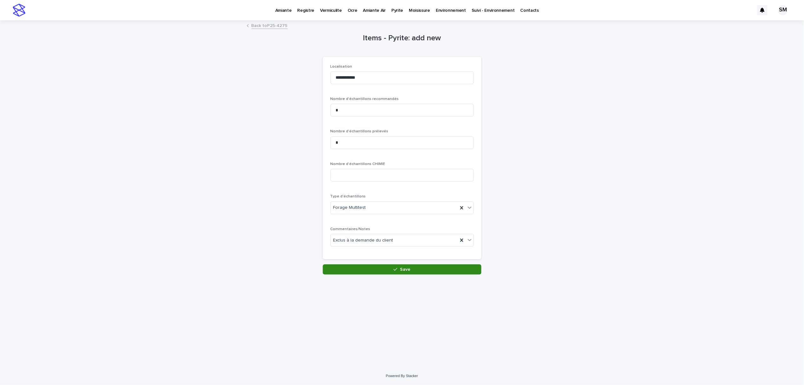
click at [364, 272] on button "Save" at bounding box center [402, 269] width 159 height 10
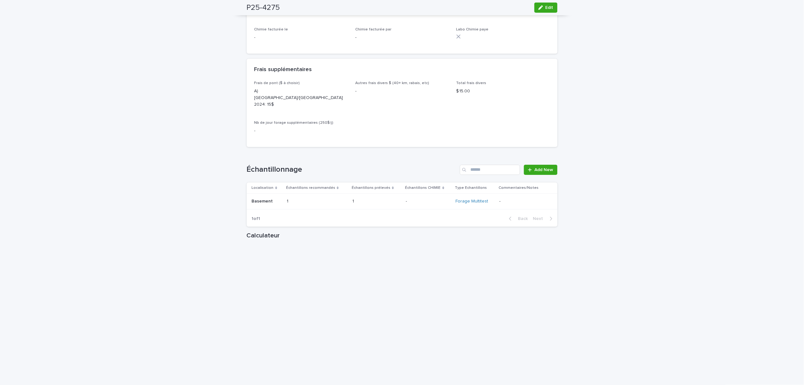
scroll to position [761, 0]
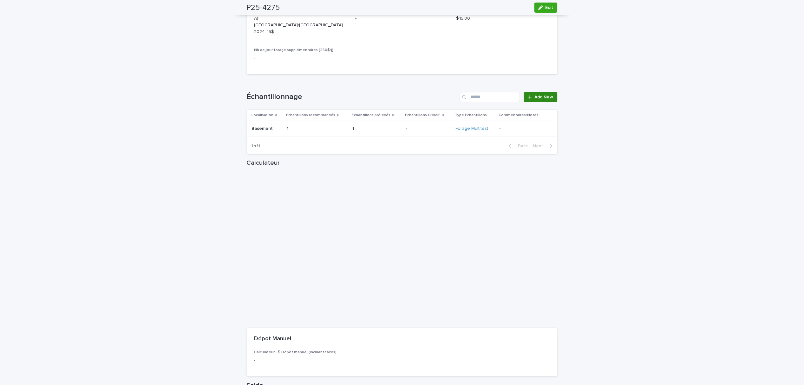
click at [530, 95] on div at bounding box center [531, 97] width 6 height 4
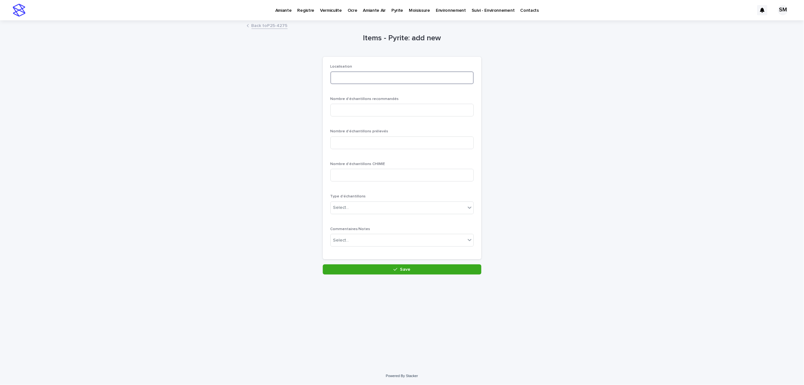
click at [342, 72] on input at bounding box center [401, 77] width 143 height 13
type input "******"
click at [347, 109] on input at bounding box center [401, 110] width 143 height 13
type input "*"
click at [349, 146] on input at bounding box center [401, 142] width 143 height 13
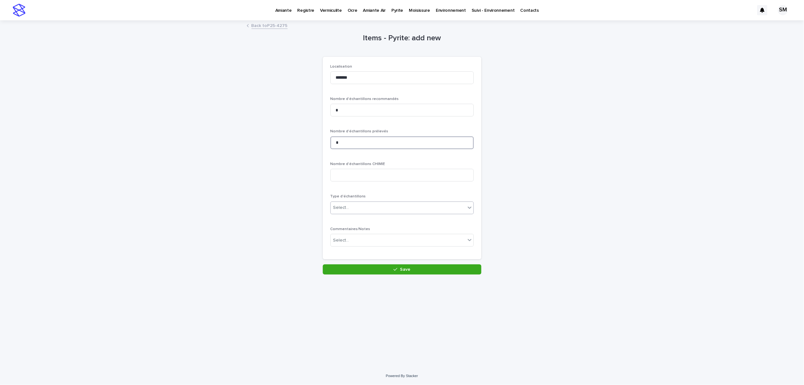
type input "*"
click at [367, 202] on div "Select..." at bounding box center [398, 207] width 135 height 10
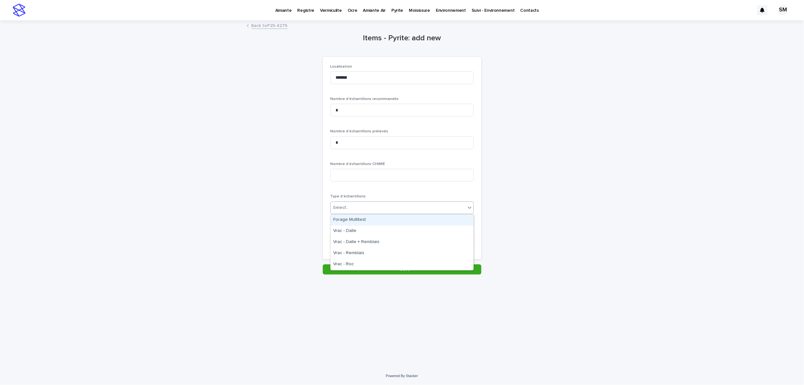
click at [363, 219] on div "Forage Multitest" at bounding box center [402, 219] width 143 height 11
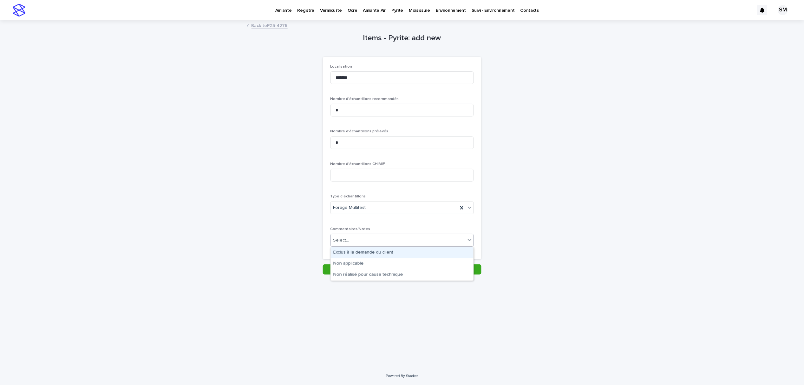
click at [365, 238] on div "Select..." at bounding box center [398, 240] width 135 height 10
click at [369, 277] on div "Non réalisé pour cause technique" at bounding box center [402, 274] width 143 height 11
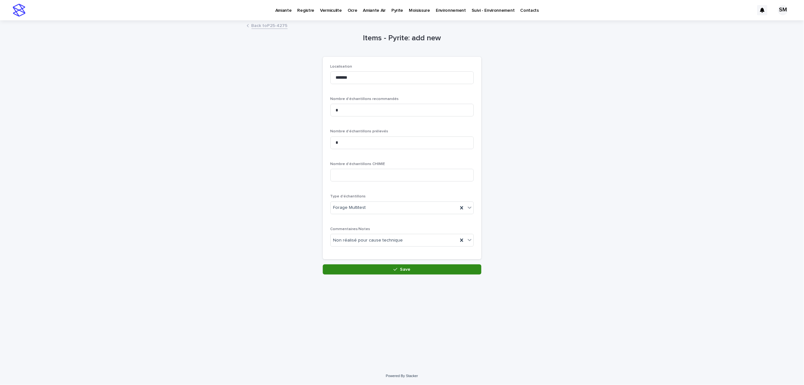
click at [377, 270] on button "Save" at bounding box center [402, 269] width 159 height 10
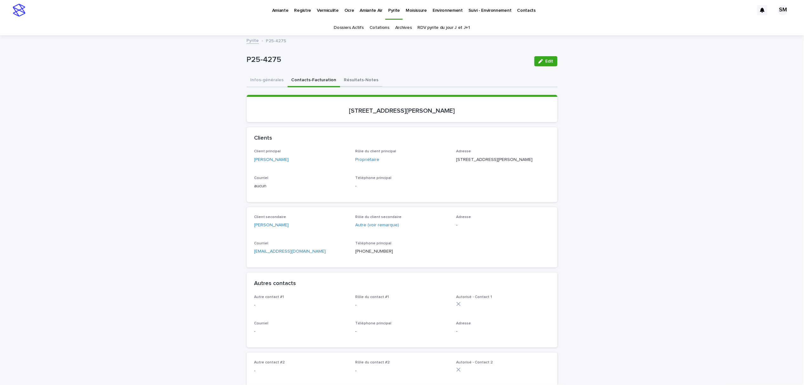
click at [348, 82] on button "Résultats-Notes" at bounding box center [361, 80] width 42 height 13
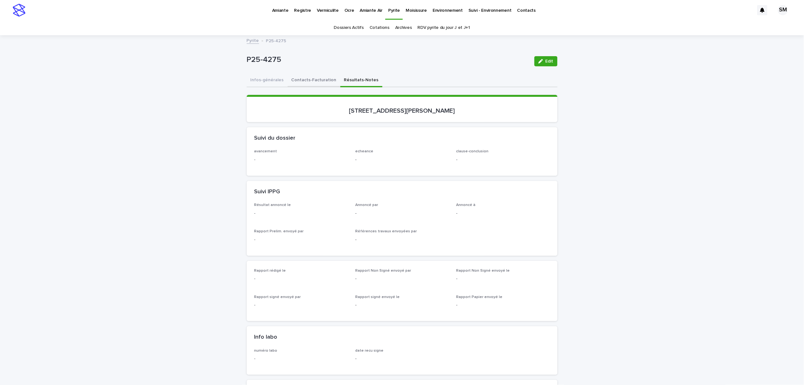
click at [306, 77] on button "Contacts-Facturation" at bounding box center [314, 80] width 53 height 13
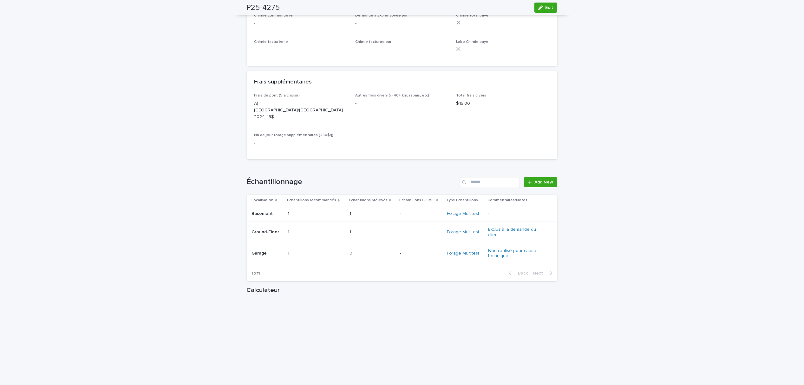
scroll to position [676, 0]
click at [266, 227] on div "Ground-Floor Ground-Floor" at bounding box center [267, 231] width 31 height 10
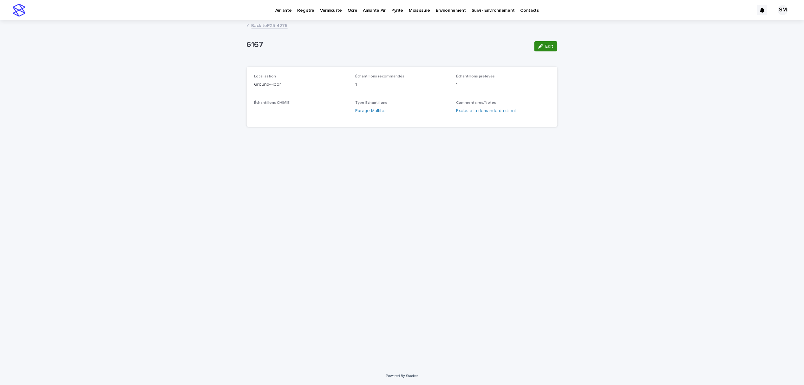
click at [546, 45] on span "Edit" at bounding box center [549, 46] width 8 height 4
drag, startPoint x: 472, startPoint y: 88, endPoint x: 452, endPoint y: 88, distance: 20.0
click at [452, 88] on div "**********" at bounding box center [402, 102] width 296 height 57
type input "*"
click at [542, 48] on button "Save" at bounding box center [543, 46] width 27 height 10
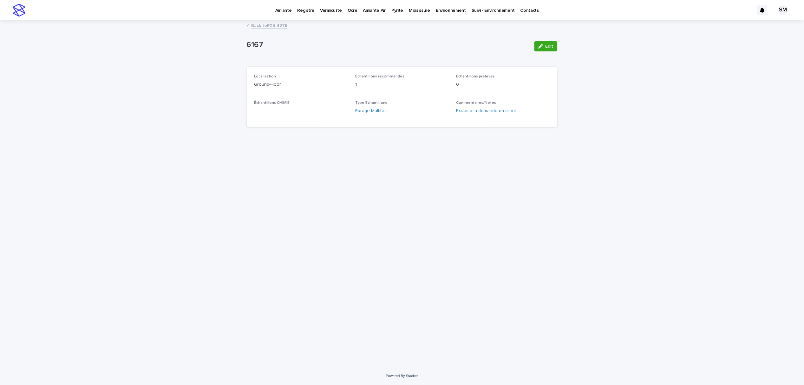
click at [269, 23] on link "Back to P25-4275" at bounding box center [269, 25] width 36 height 7
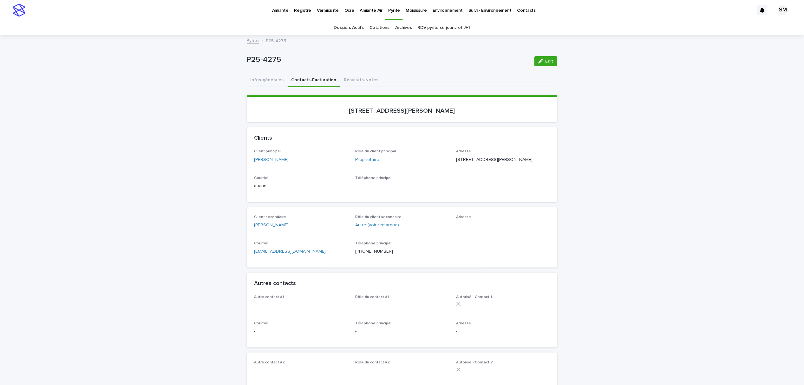
click at [254, 73] on div "P25-4275 Edit" at bounding box center [402, 61] width 311 height 25
click at [254, 80] on button "Infos-générales" at bounding box center [267, 80] width 41 height 13
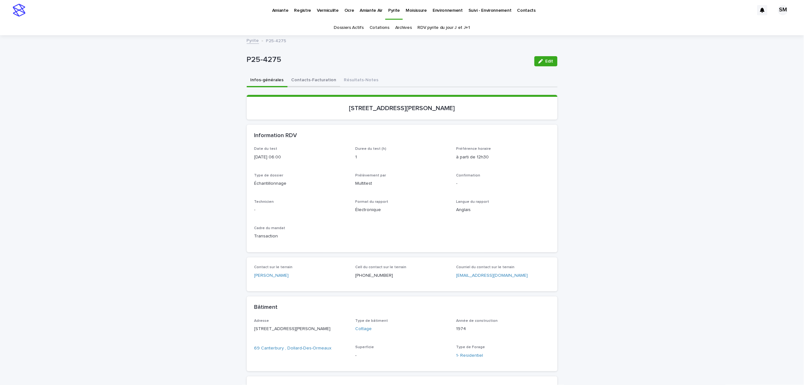
click at [309, 83] on button "Contacts-Facturation" at bounding box center [314, 80] width 53 height 13
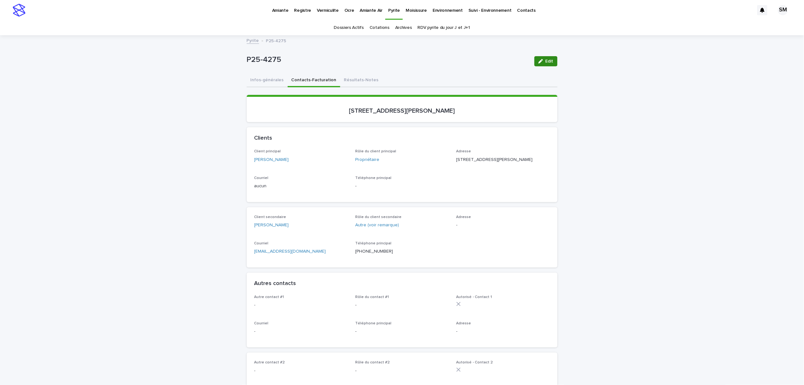
click at [539, 63] on icon "button" at bounding box center [540, 61] width 4 height 4
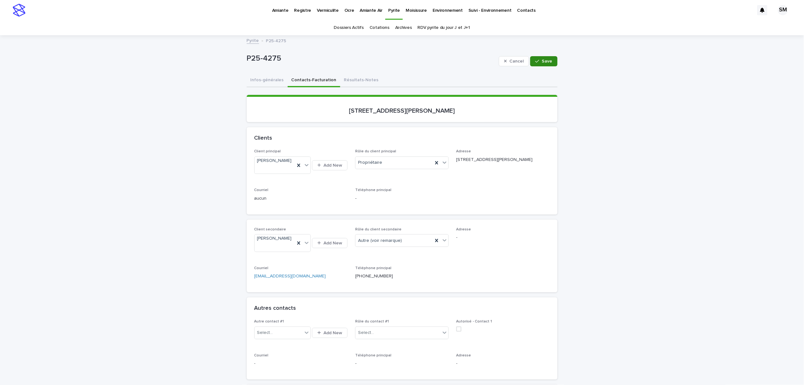
click at [542, 63] on span "Save" at bounding box center [547, 61] width 10 height 4
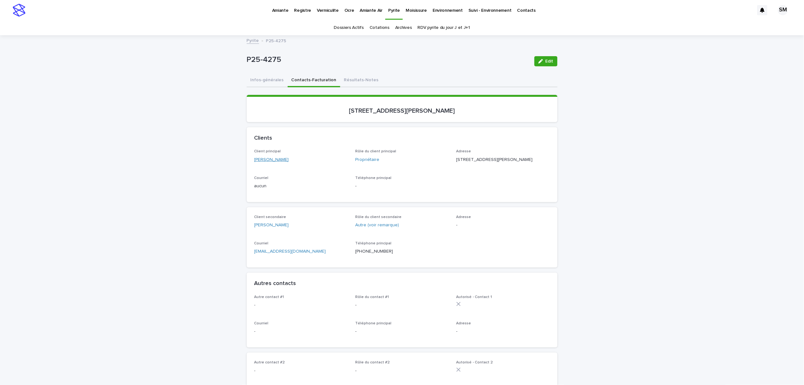
click at [265, 159] on link "[PERSON_NAME]" at bounding box center [271, 159] width 35 height 7
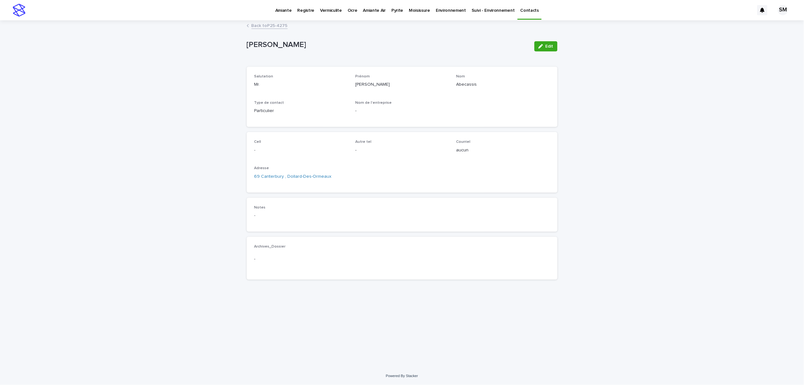
click at [542, 49] on button "Edit" at bounding box center [545, 46] width 23 height 10
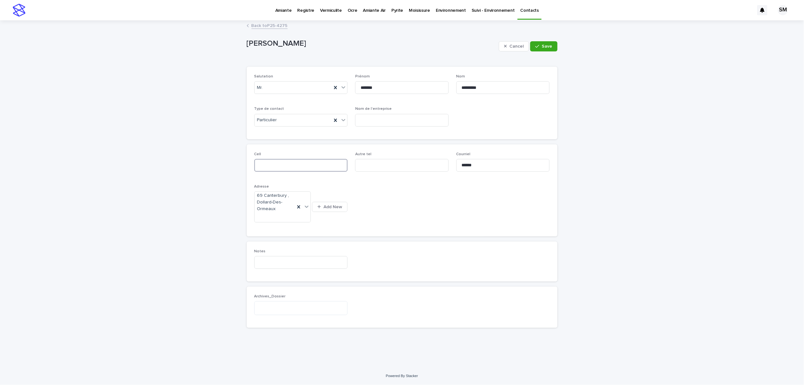
click at [290, 166] on input at bounding box center [301, 165] width 94 height 13
type input "*****"
click at [539, 45] on icon "button" at bounding box center [537, 46] width 4 height 4
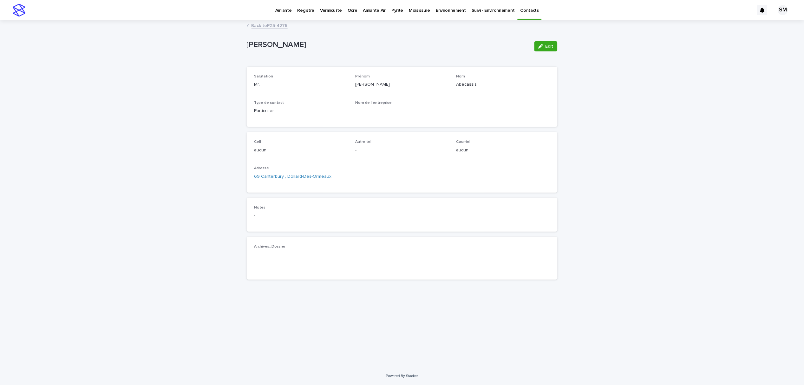
click at [260, 24] on link "Back to P25-4275" at bounding box center [269, 25] width 36 height 7
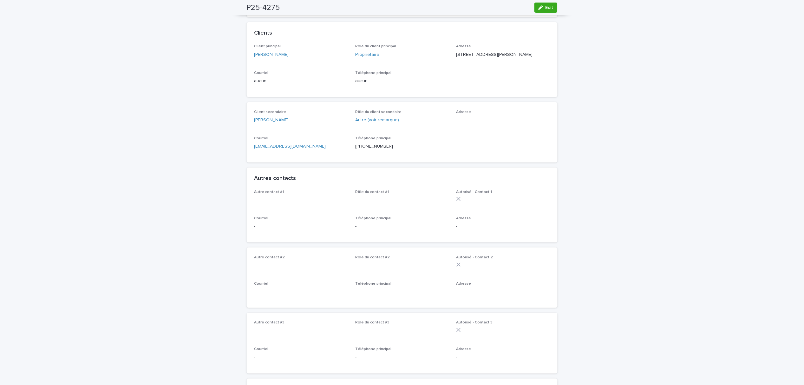
scroll to position [42, 0]
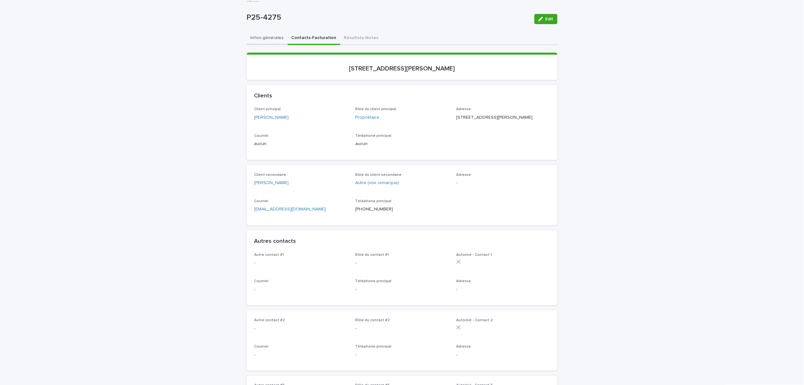
click at [258, 38] on button "Infos-générales" at bounding box center [267, 38] width 41 height 13
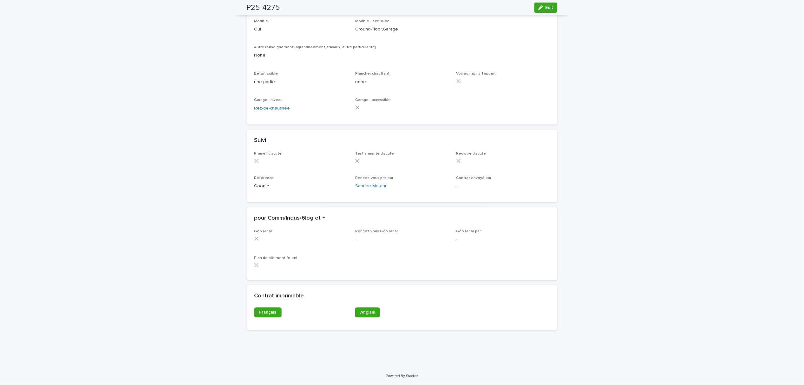
scroll to position [385, 0]
click at [266, 312] on span "Français" at bounding box center [267, 312] width 17 height 4
